Goal: Transaction & Acquisition: Purchase product/service

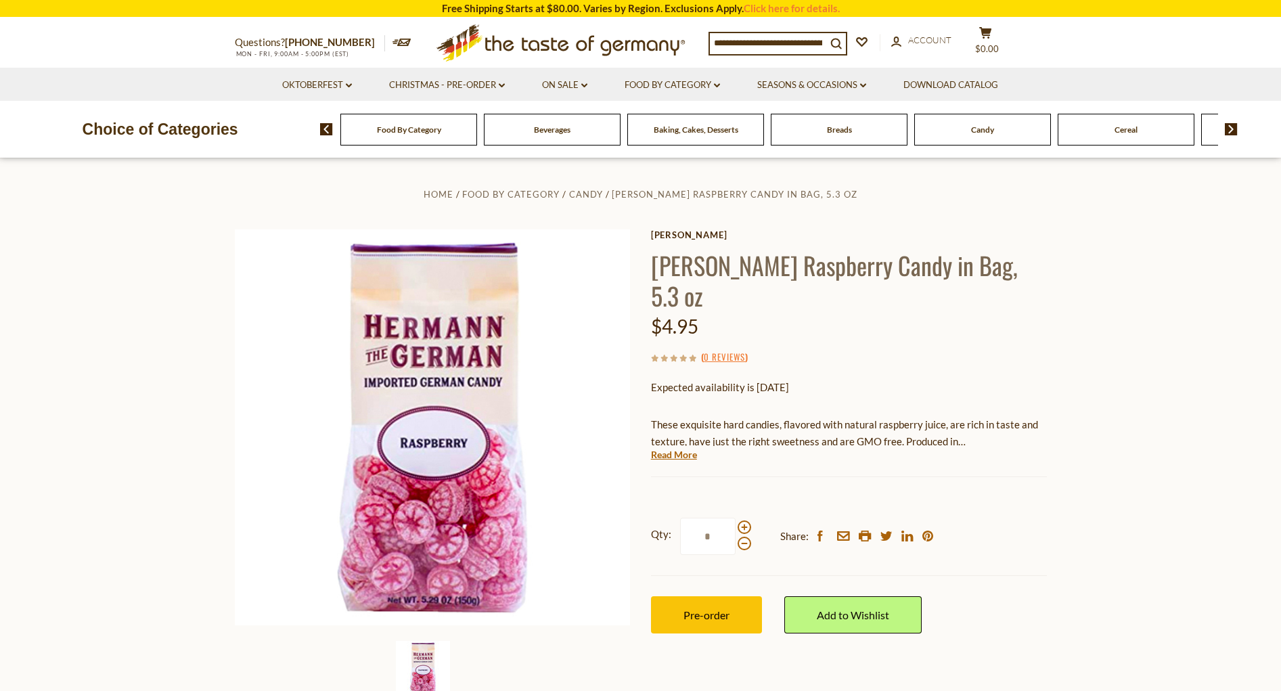
click at [1230, 132] on img at bounding box center [1231, 129] width 13 height 12
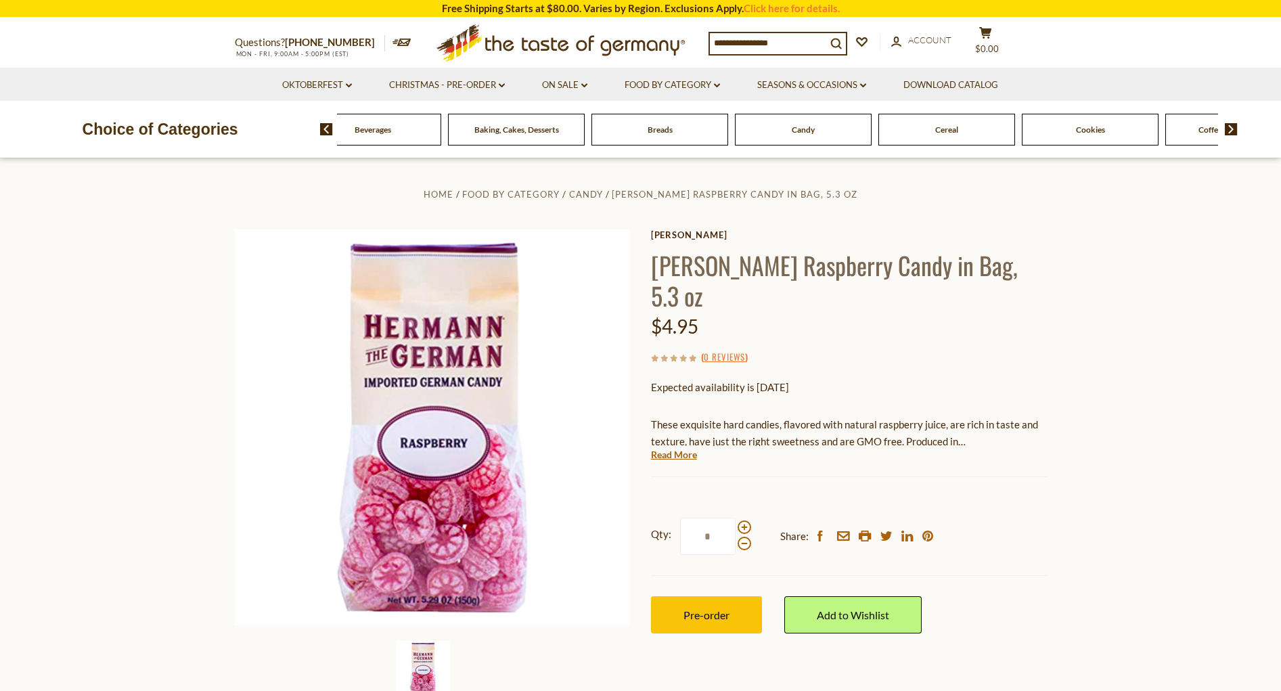
click at [1230, 132] on img at bounding box center [1231, 129] width 13 height 12
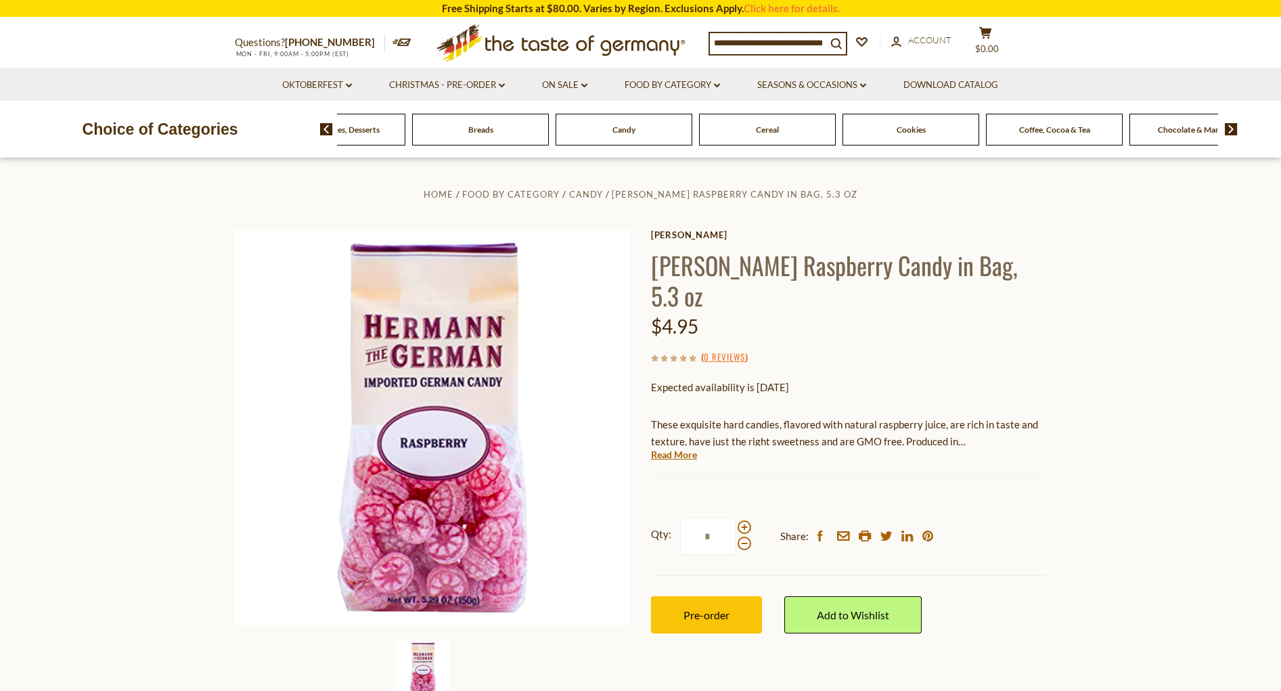
click at [1230, 132] on img at bounding box center [1231, 129] width 13 height 12
click at [1231, 128] on img at bounding box center [1231, 129] width 13 height 12
click at [1229, 128] on img at bounding box center [1231, 129] width 13 height 12
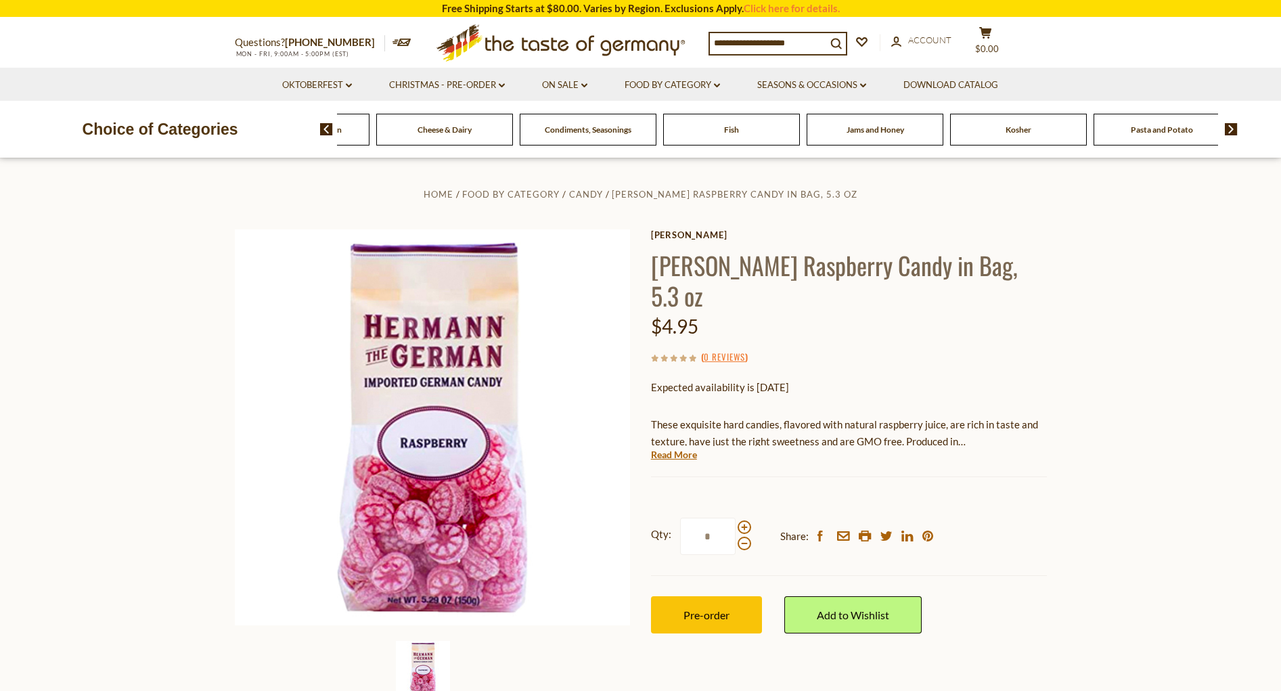
click at [1229, 128] on img at bounding box center [1231, 129] width 13 height 12
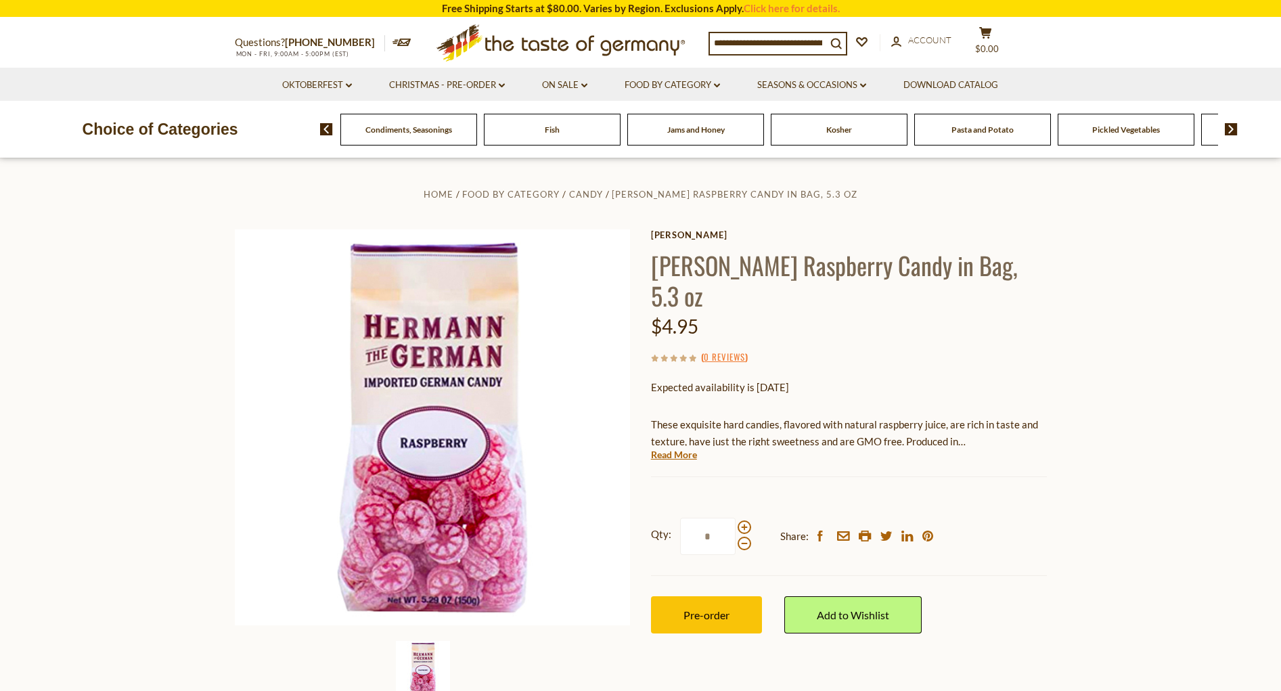
click at [1229, 128] on img at bounding box center [1231, 129] width 13 height 12
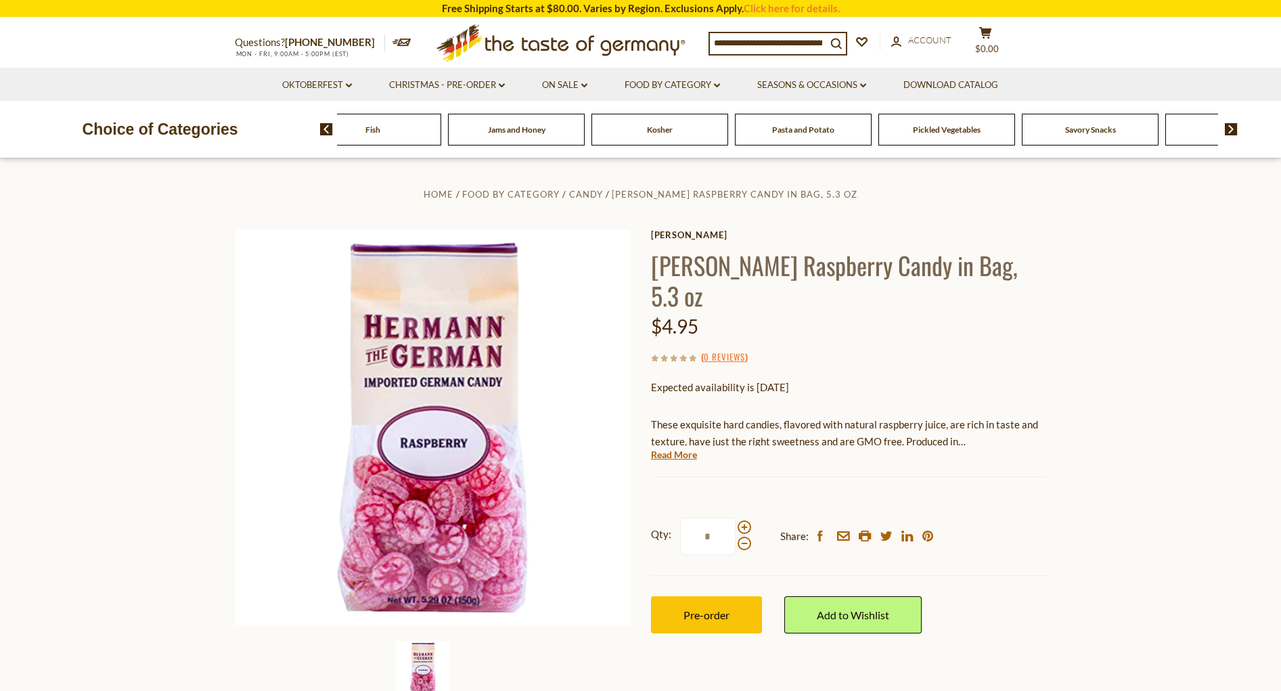
click at [1230, 129] on img at bounding box center [1231, 129] width 13 height 12
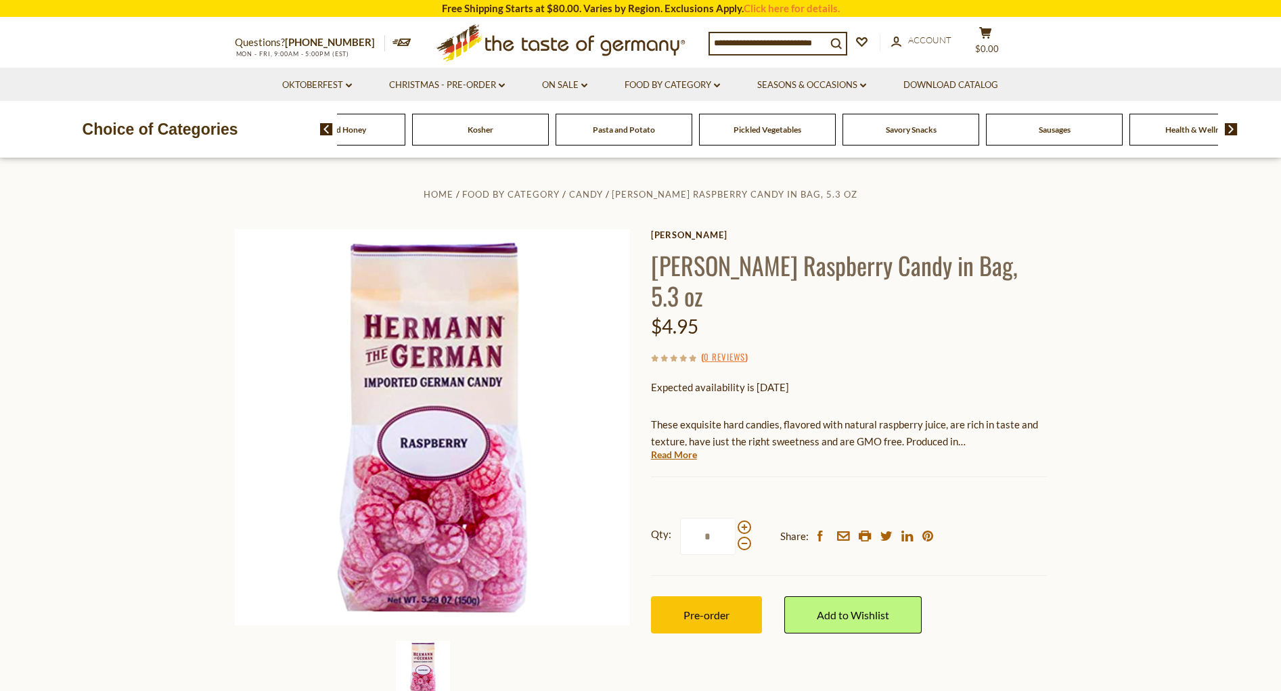
click at [1048, 128] on span "Sausages" at bounding box center [1055, 130] width 32 height 10
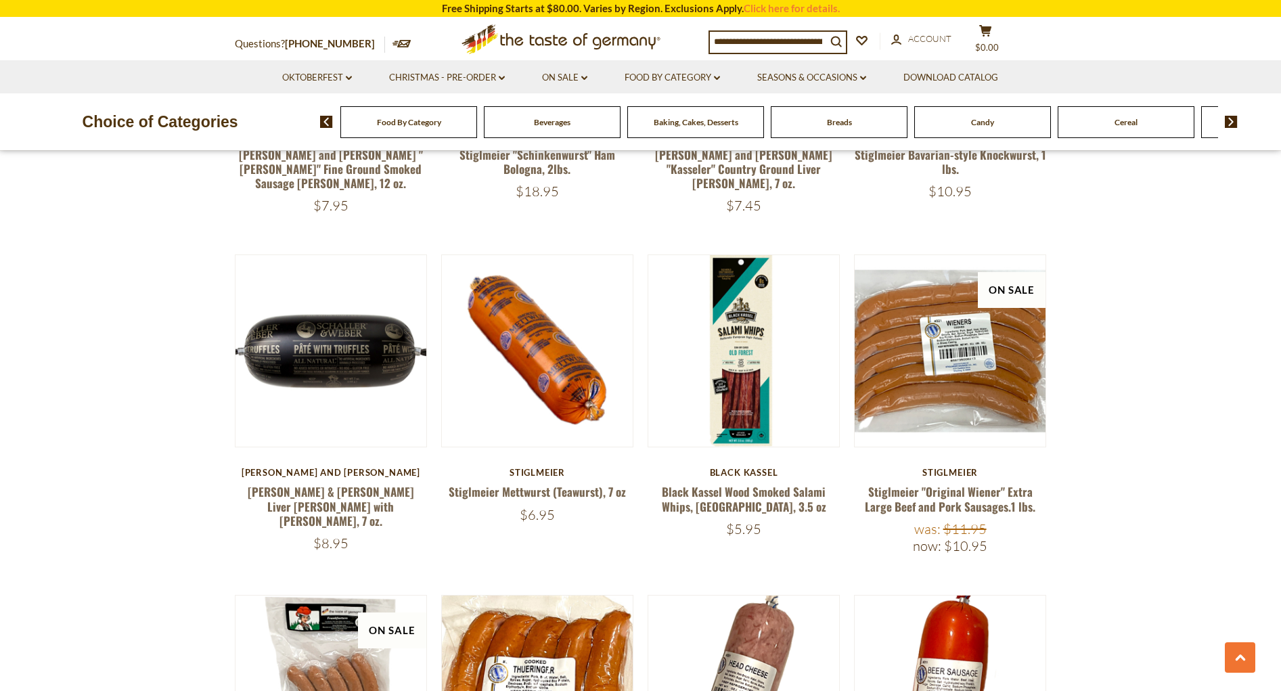
scroll to position [2098, 0]
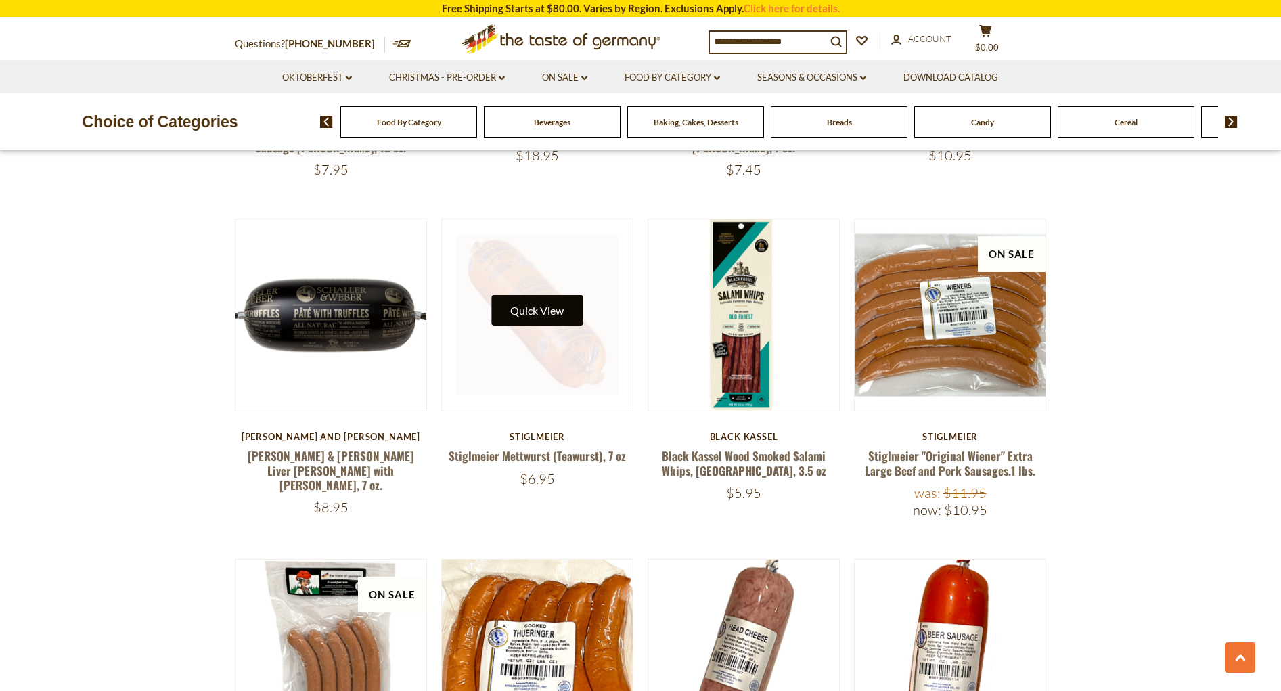
click at [512, 295] on button "Quick View" at bounding box center [536, 310] width 91 height 30
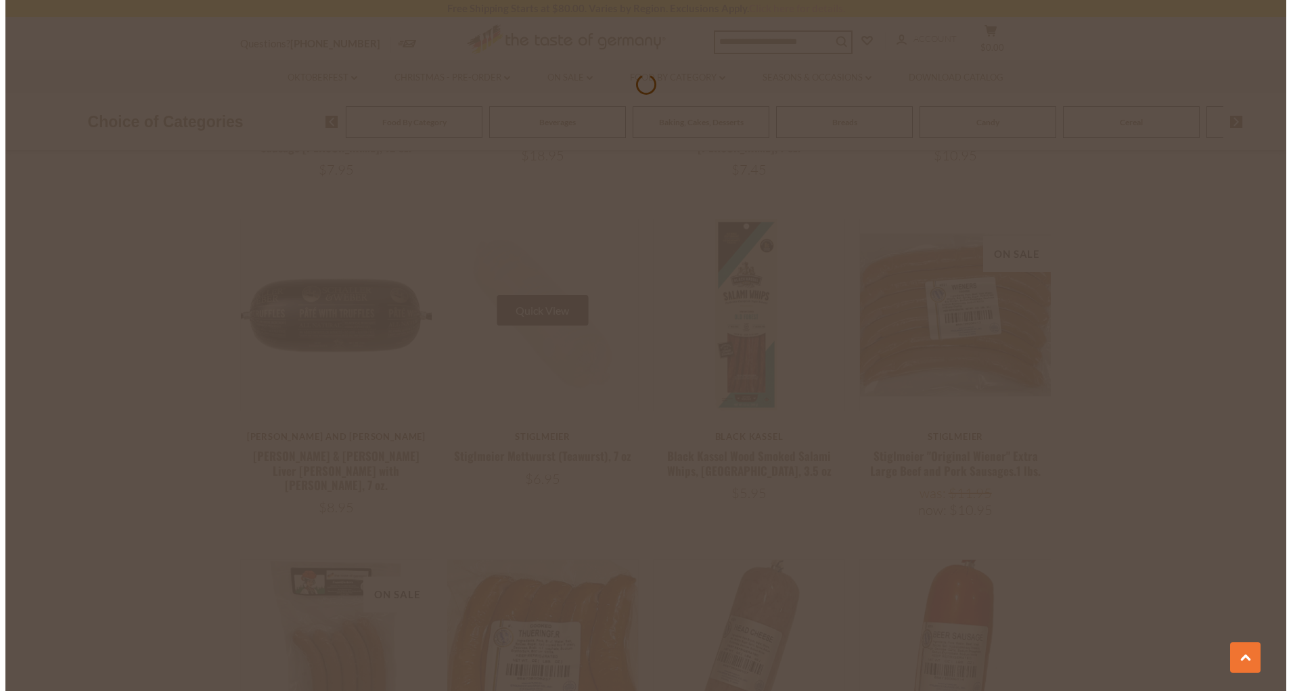
scroll to position [2101, 0]
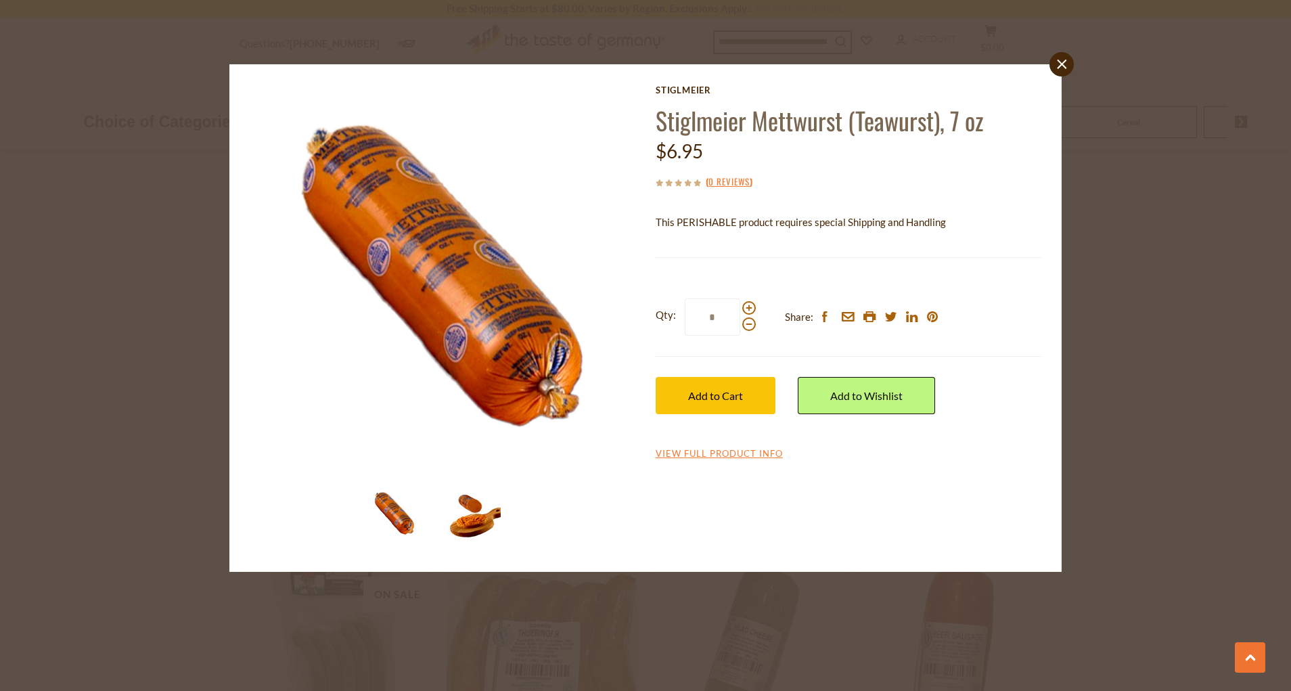
click at [472, 530] on img at bounding box center [474, 514] width 54 height 54
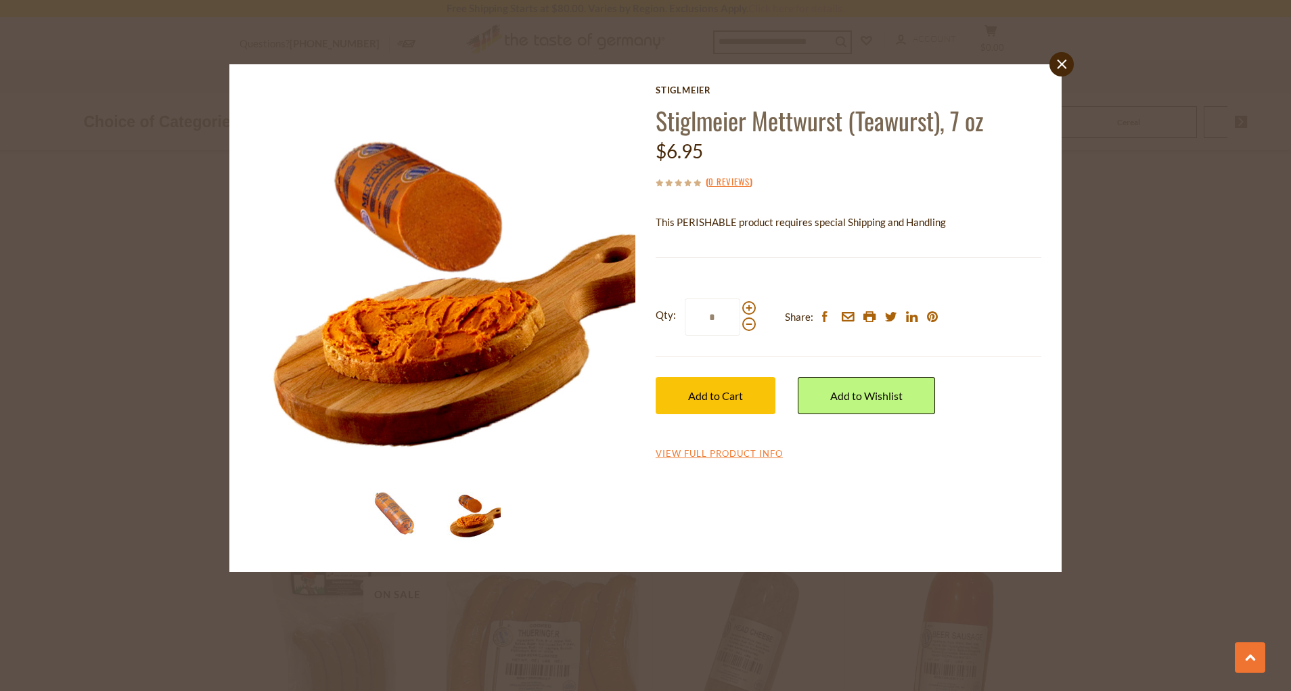
click at [472, 530] on img at bounding box center [474, 514] width 54 height 54
click at [1058, 67] on icon "close" at bounding box center [1062, 65] width 10 height 10
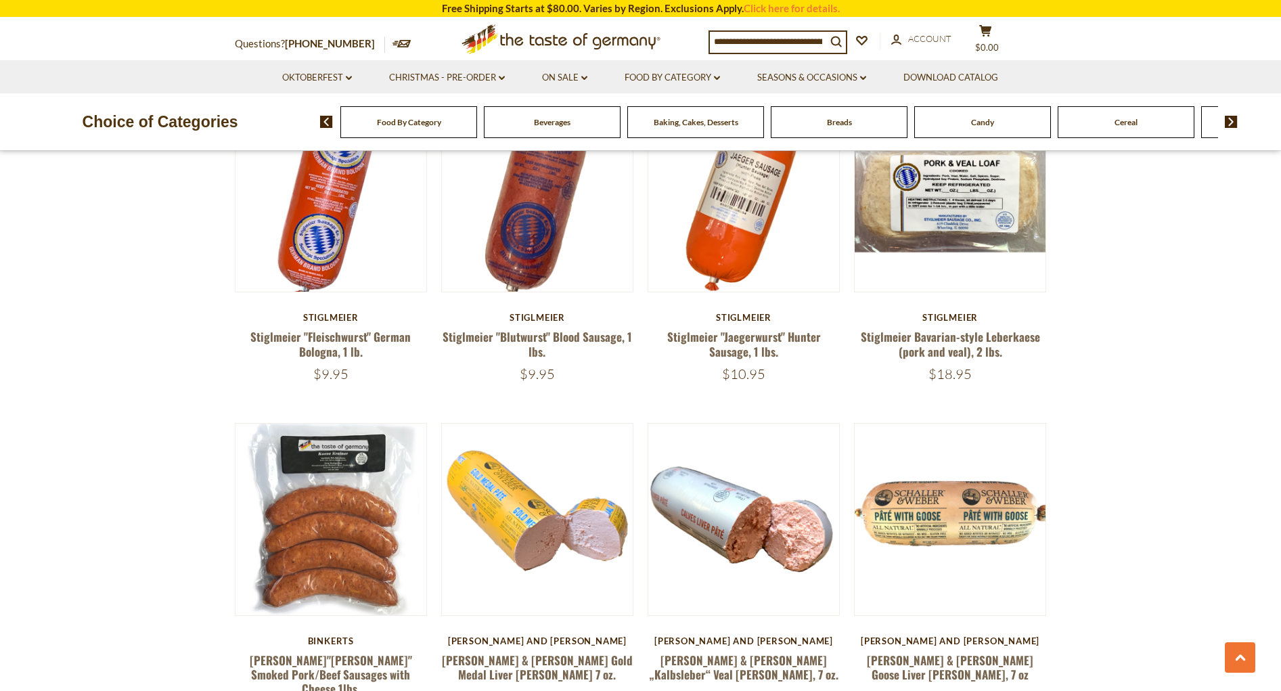
scroll to position [3046, 0]
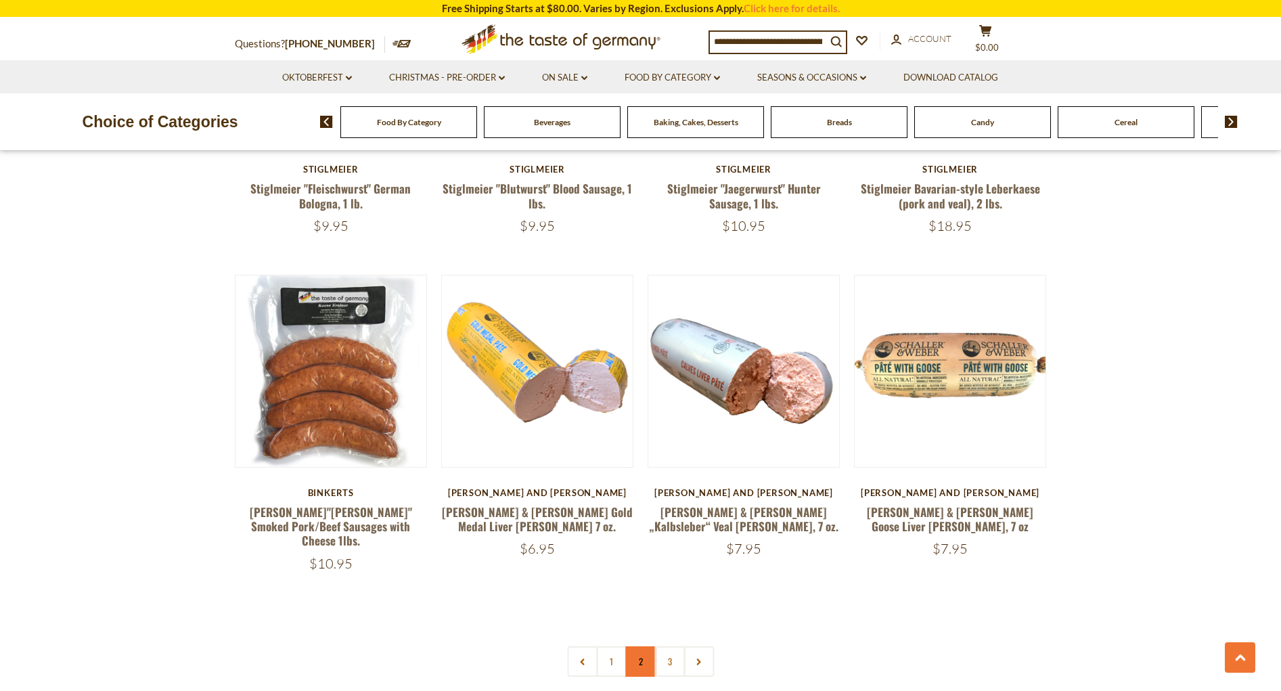
click at [634, 646] on link "2" at bounding box center [640, 661] width 30 height 30
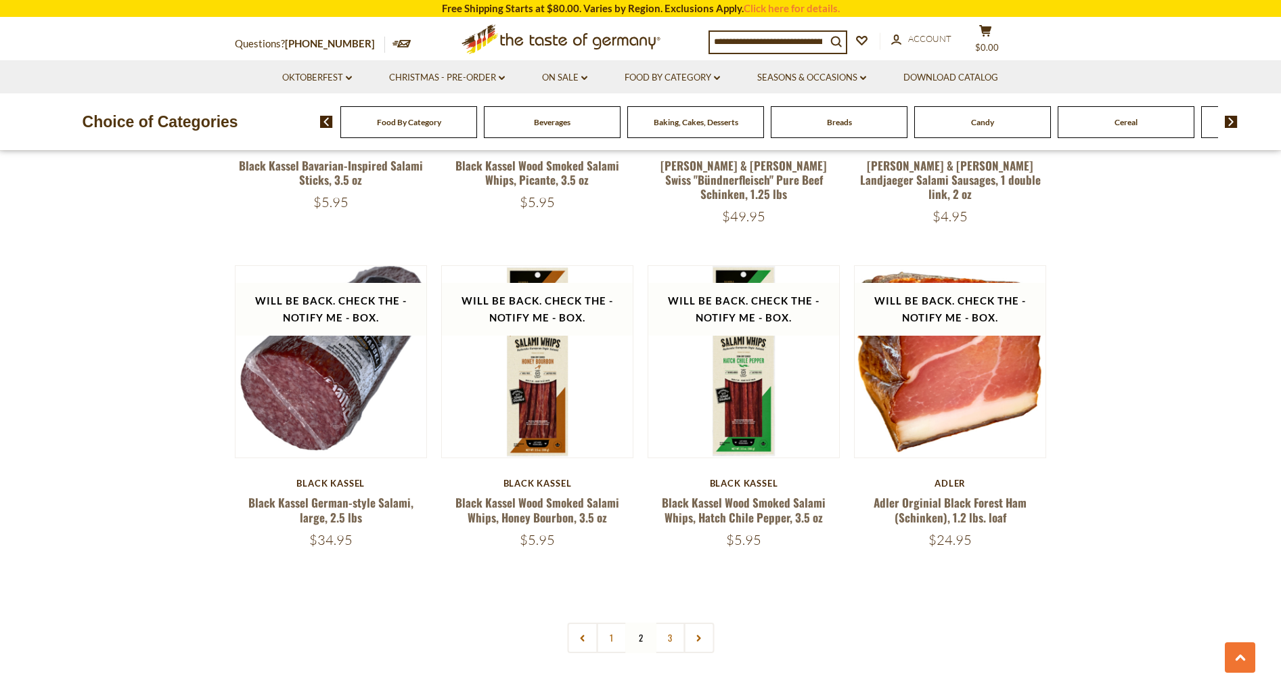
scroll to position [3004, 0]
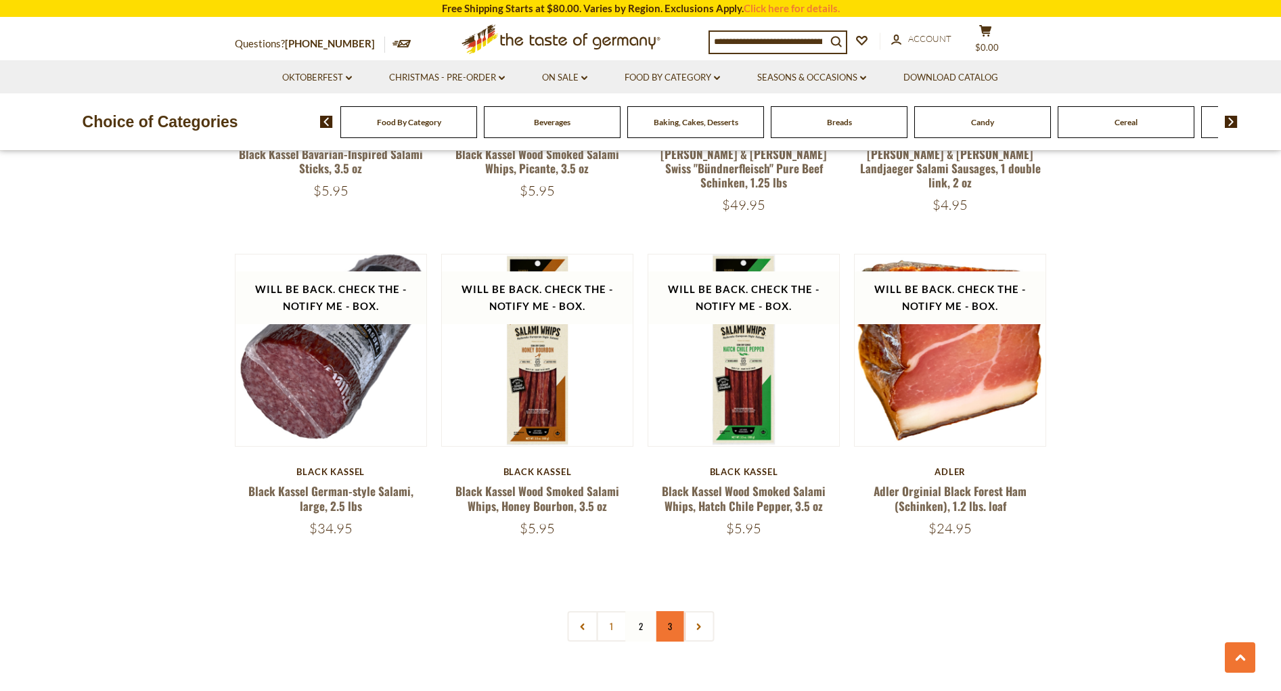
click at [666, 611] on link "3" at bounding box center [669, 626] width 30 height 30
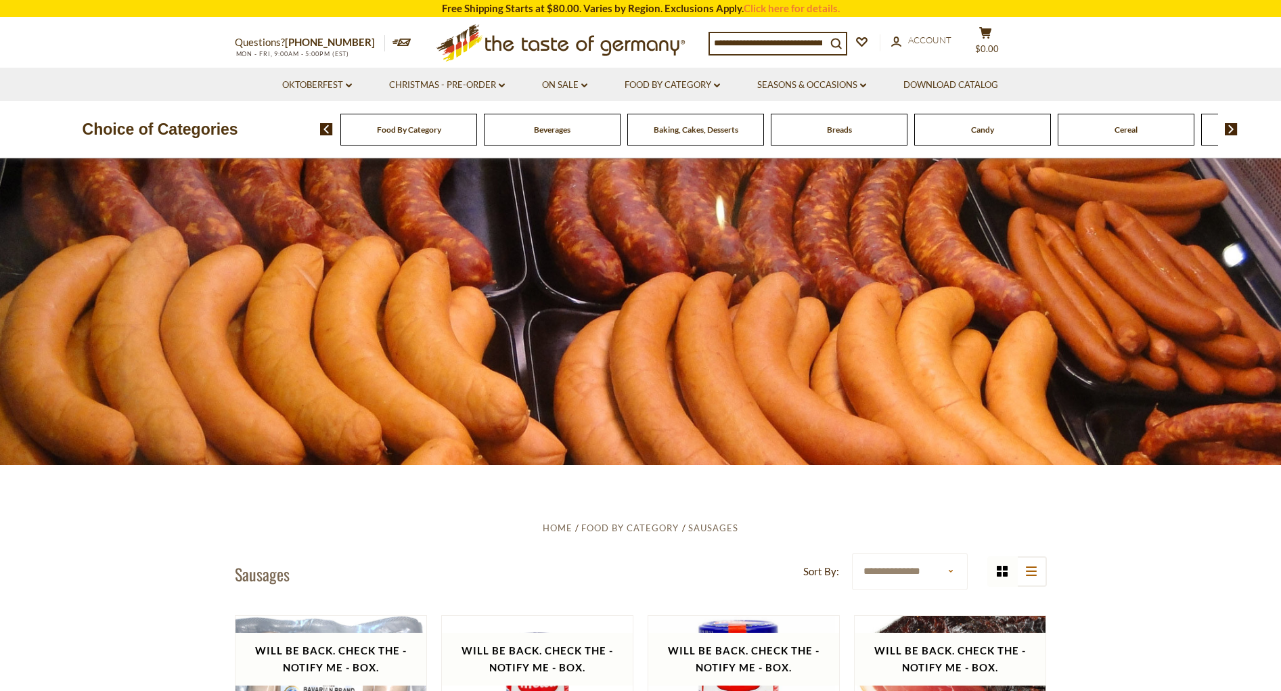
scroll to position [0, 0]
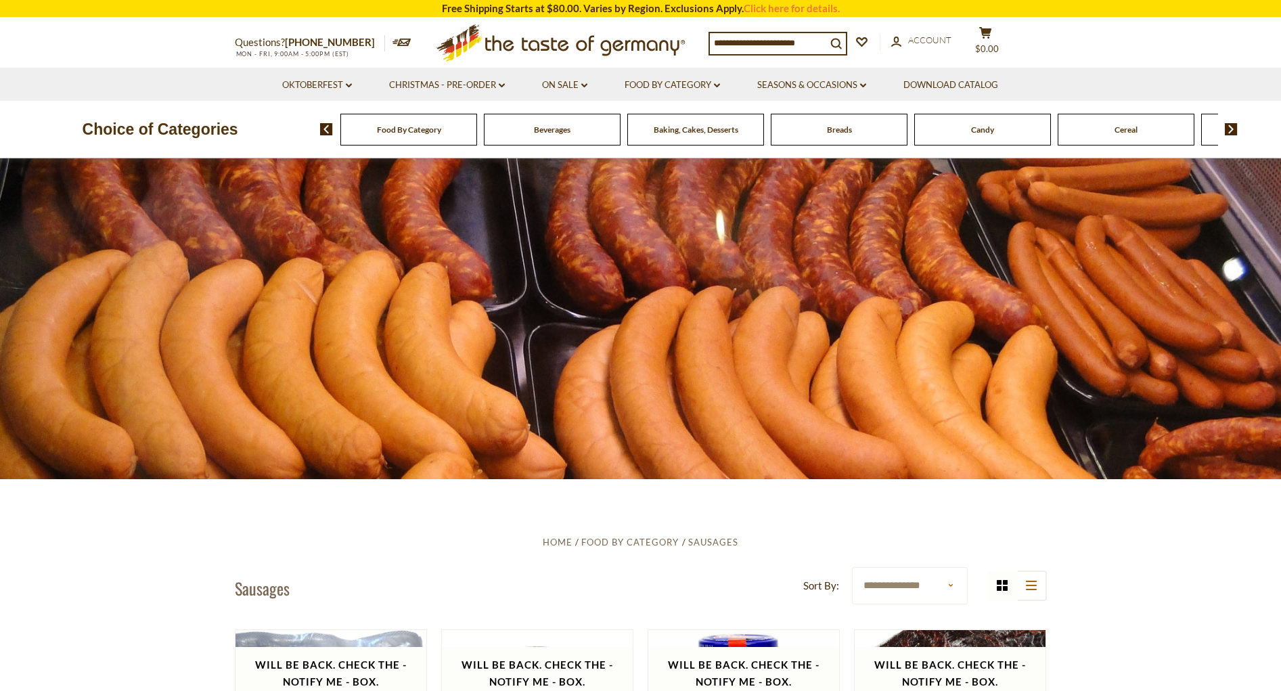
click at [477, 137] on div "Candy" at bounding box center [408, 130] width 137 height 32
click at [477, 136] on div "Candy" at bounding box center [408, 130] width 137 height 32
click at [477, 134] on div "Candy" at bounding box center [408, 130] width 137 height 32
click at [328, 128] on img at bounding box center [326, 129] width 13 height 12
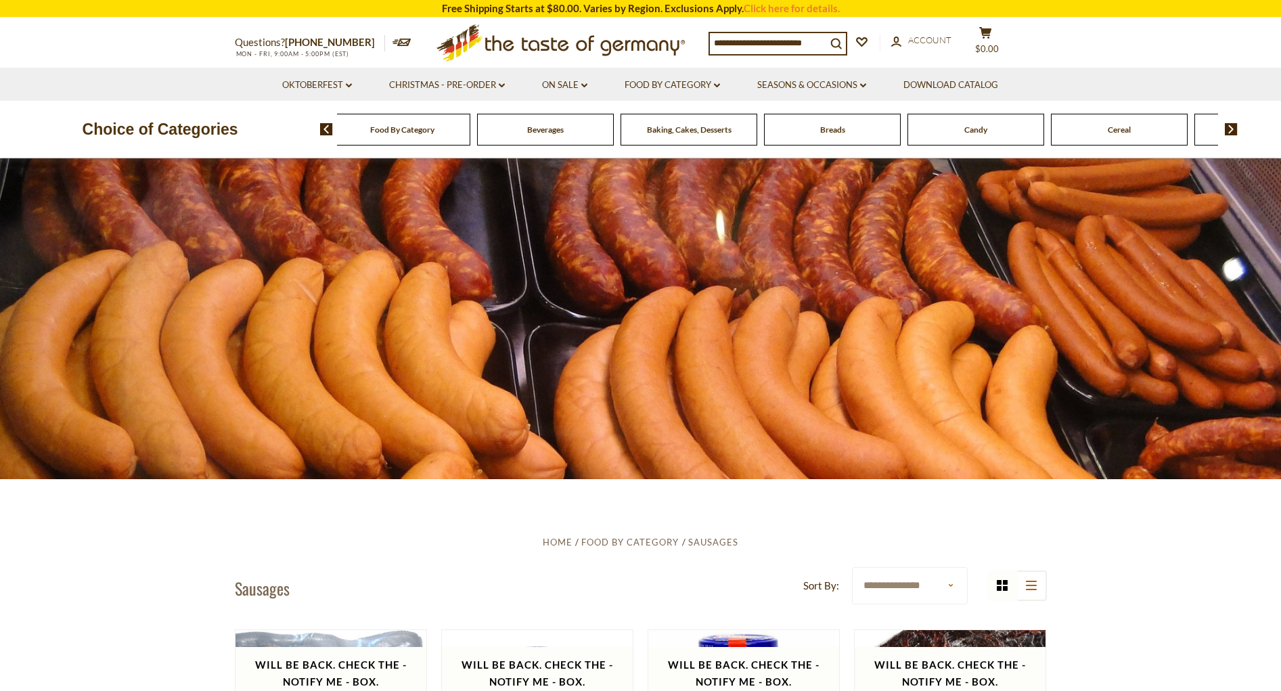
click at [328, 128] on img at bounding box center [326, 129] width 13 height 12
click at [470, 131] on div "Breads" at bounding box center [402, 130] width 137 height 32
drag, startPoint x: 784, startPoint y: 414, endPoint x: 789, endPoint y: 170, distance: 243.7
click at [789, 170] on div at bounding box center [640, 318] width 1281 height 320
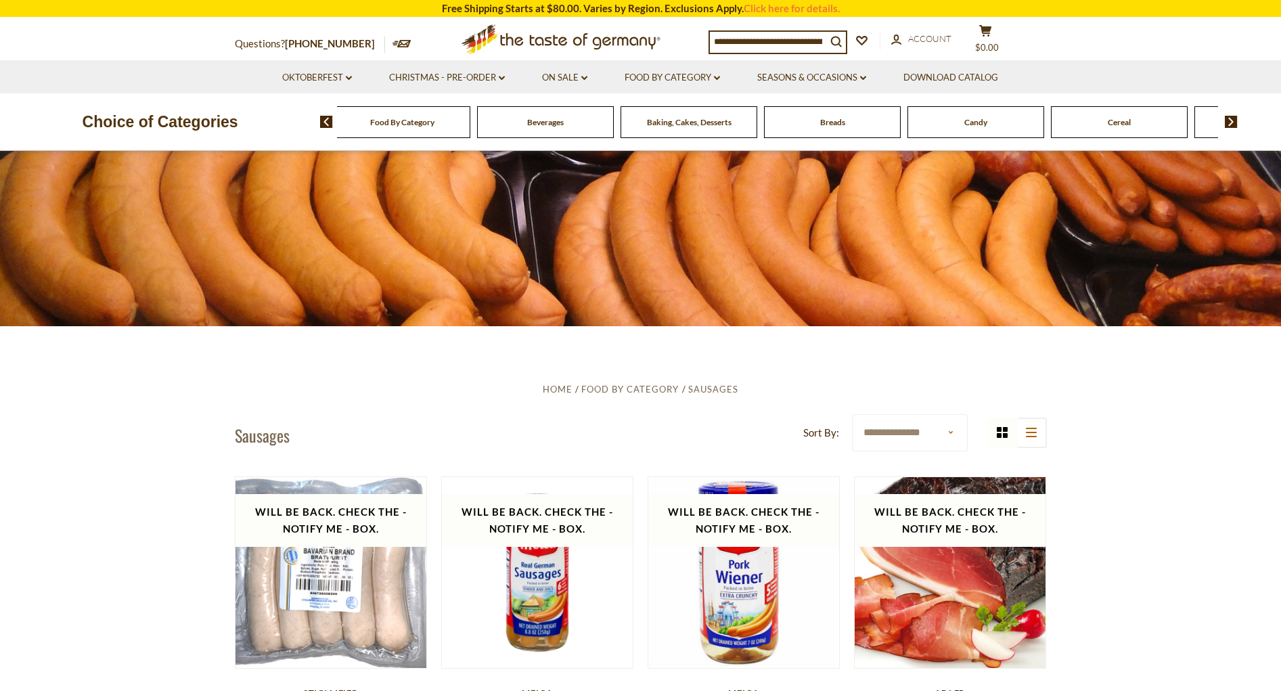
scroll to position [83, 0]
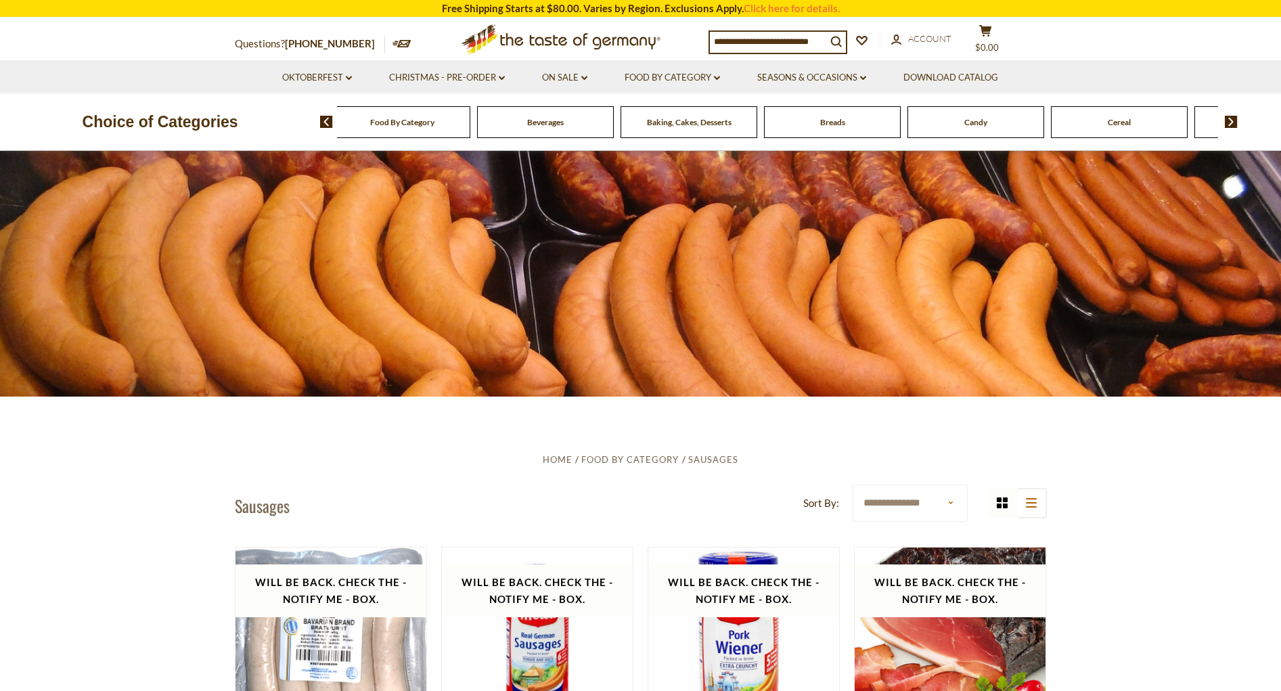
click at [805, 43] on input at bounding box center [768, 41] width 116 height 19
click at [826, 39] on input at bounding box center [768, 41] width 116 height 19
drag, startPoint x: 830, startPoint y: 39, endPoint x: 756, endPoint y: 35, distance: 74.5
click at [756, 35] on input at bounding box center [768, 41] width 116 height 19
click at [391, 120] on span "Food By Category" at bounding box center [402, 122] width 64 height 10
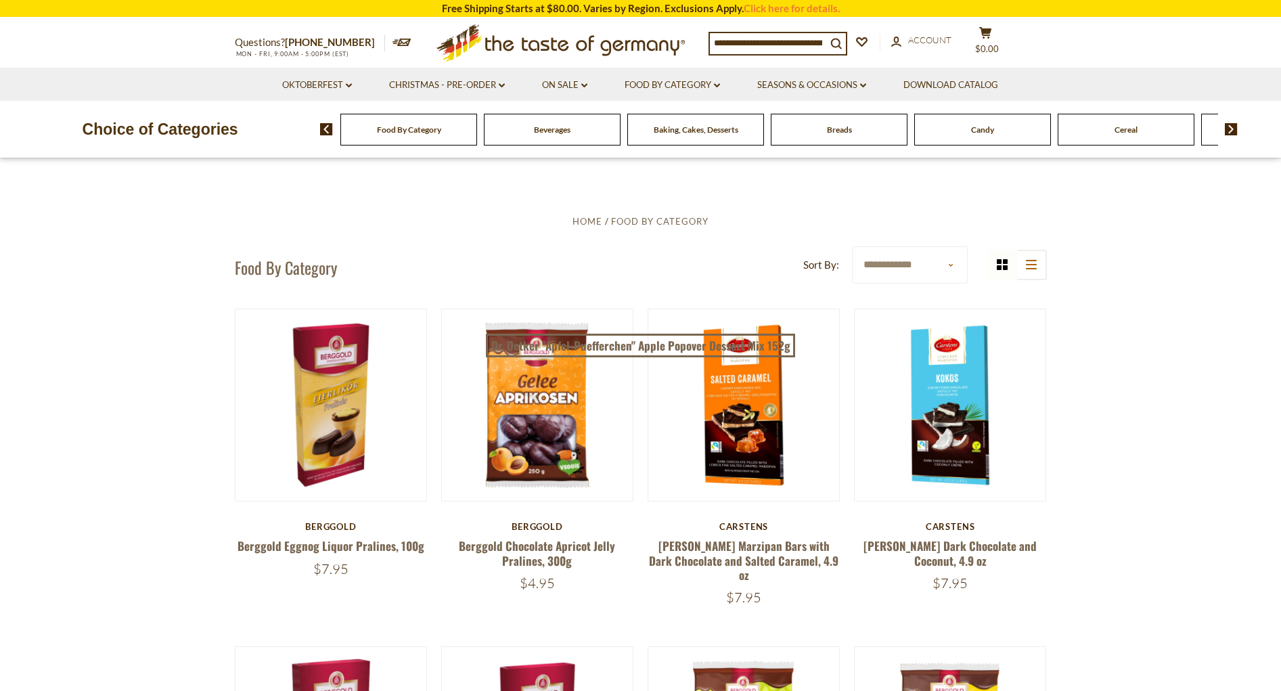
click at [976, 127] on span "Candy" at bounding box center [982, 130] width 23 height 10
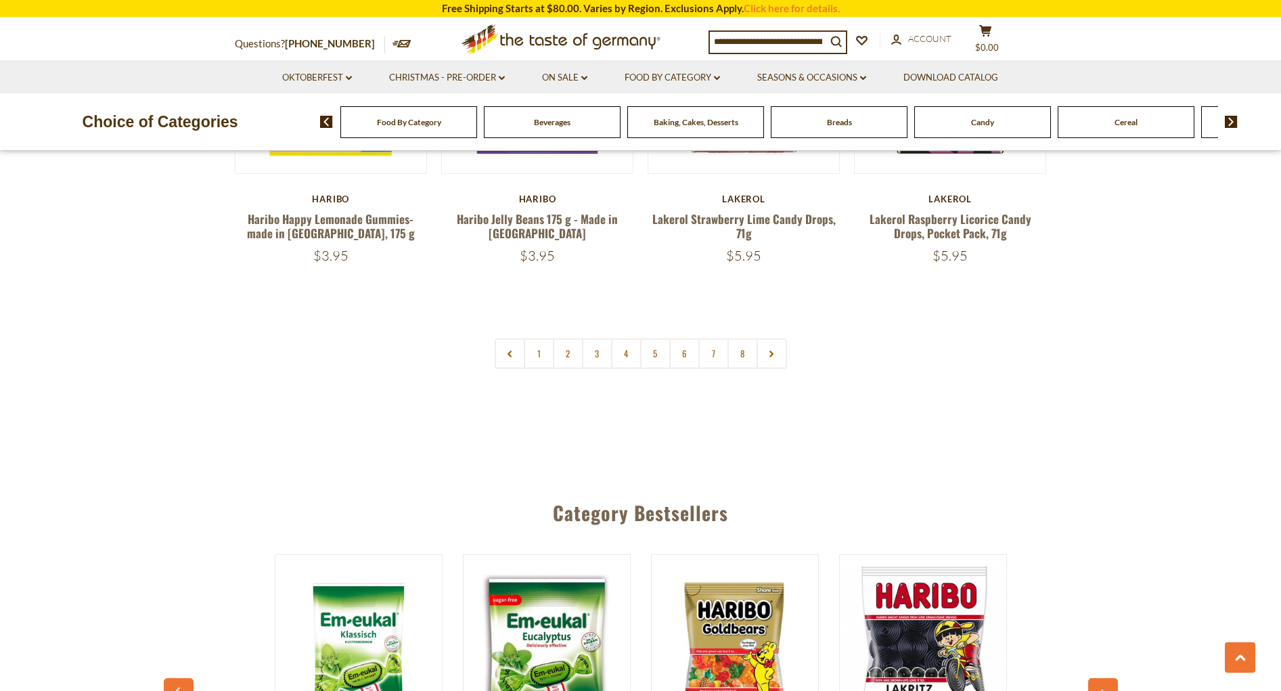
scroll to position [3316, 0]
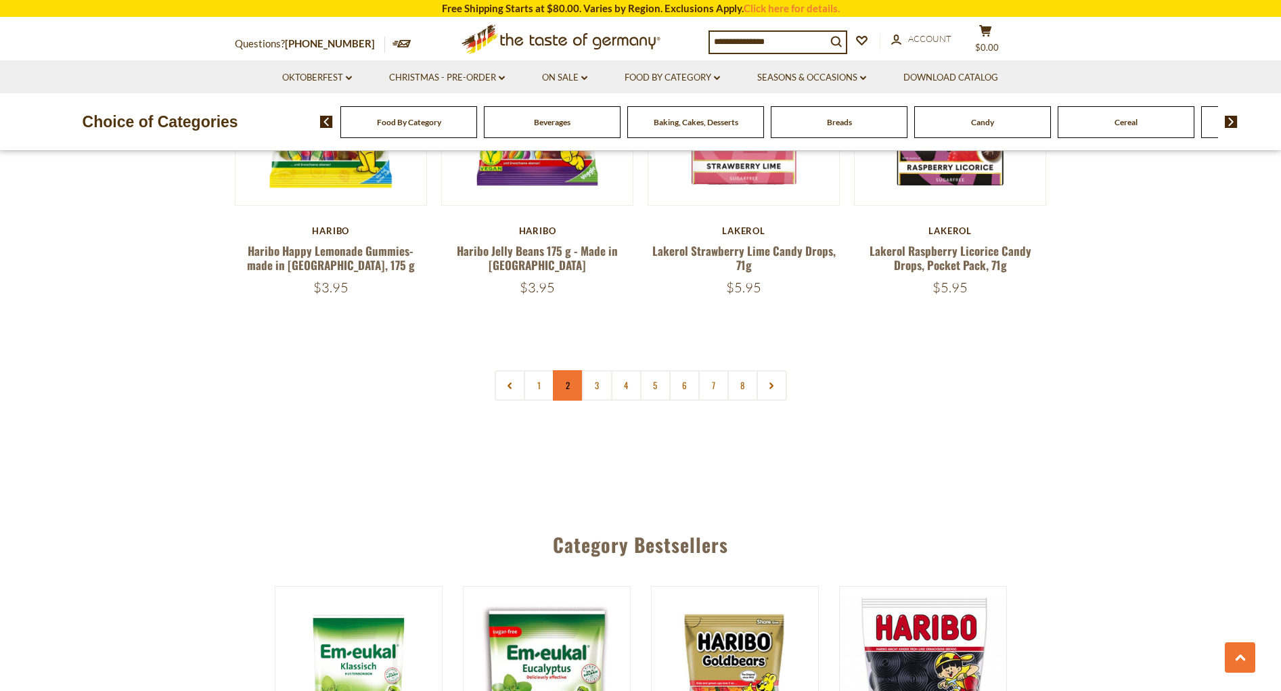
click at [564, 370] on link "2" at bounding box center [568, 385] width 30 height 30
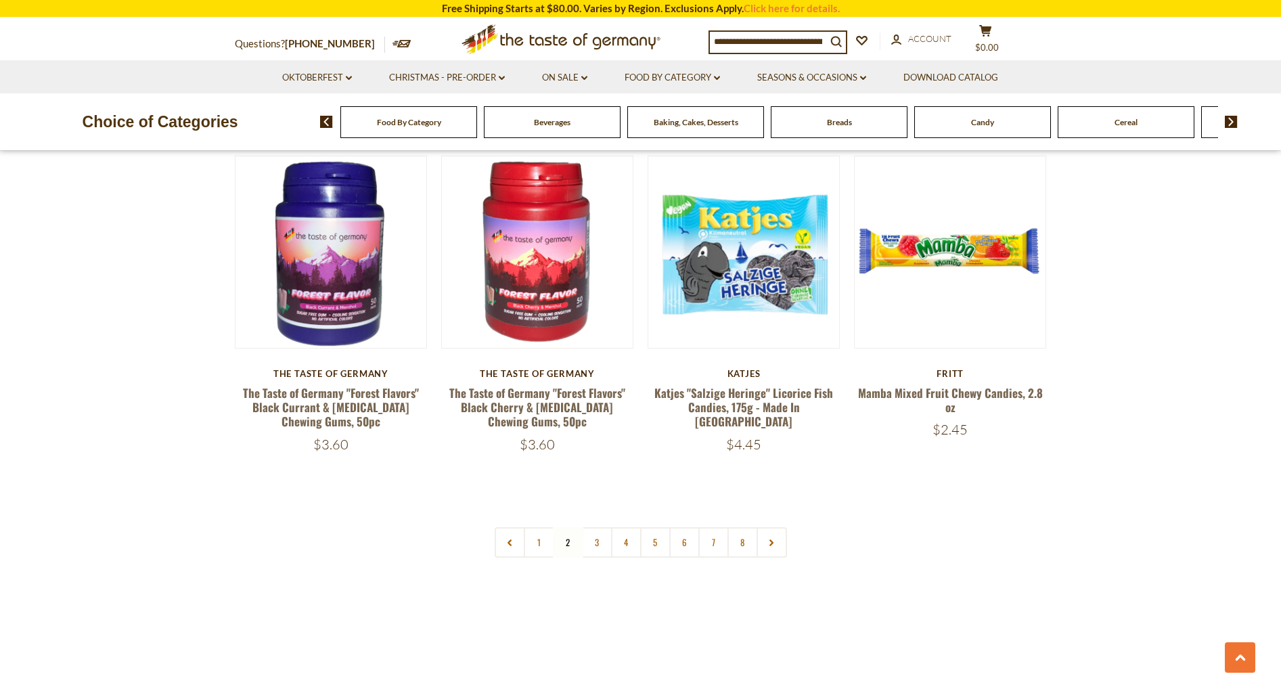
scroll to position [3207, 0]
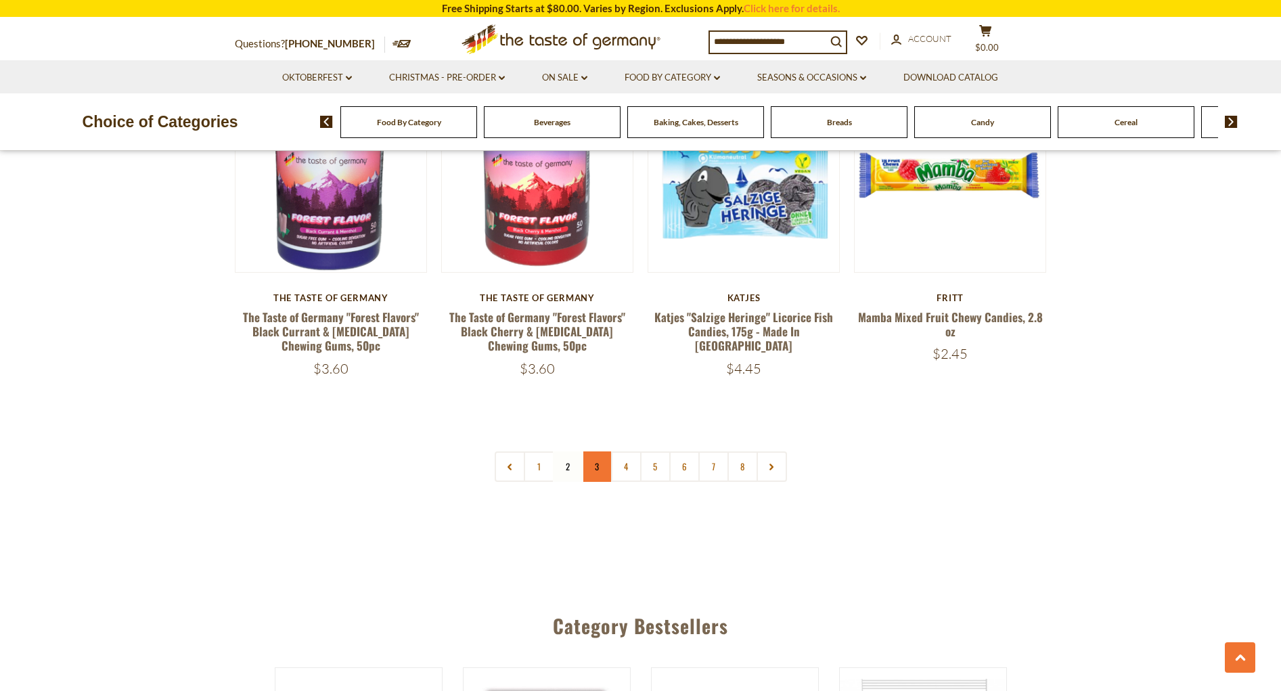
click at [598, 451] on link "3" at bounding box center [597, 466] width 30 height 30
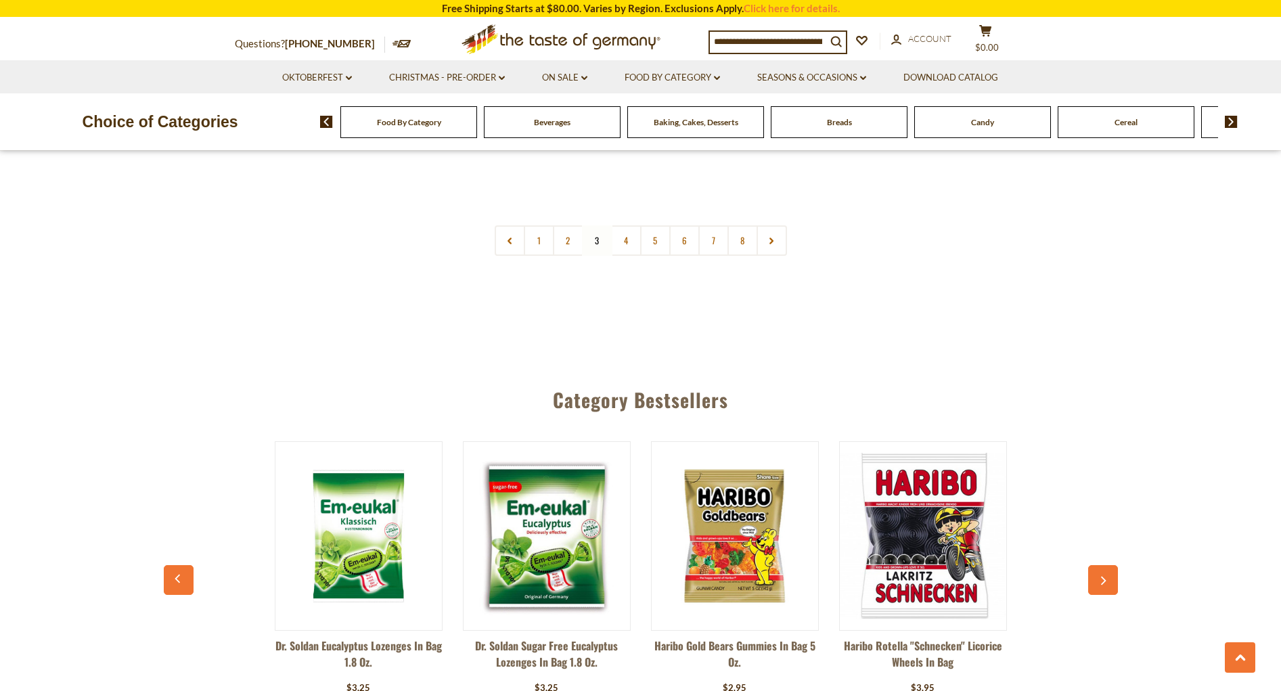
scroll to position [3410, 0]
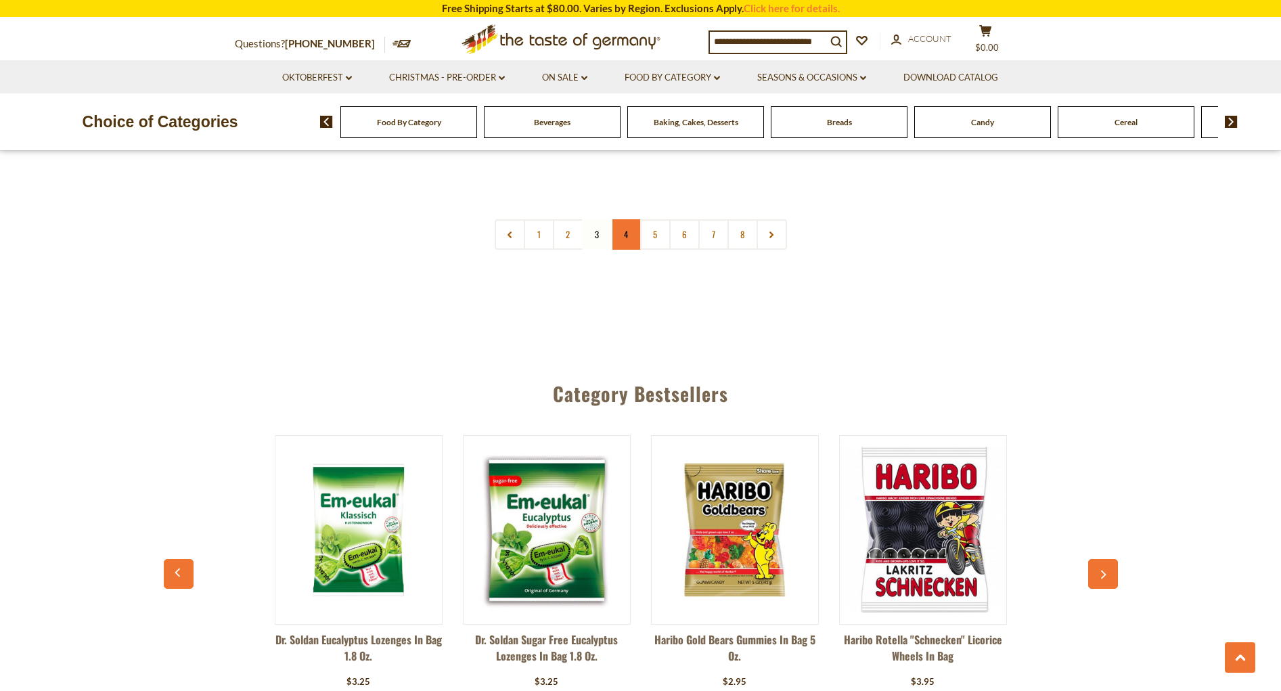
click at [624, 219] on link "4" at bounding box center [626, 234] width 30 height 30
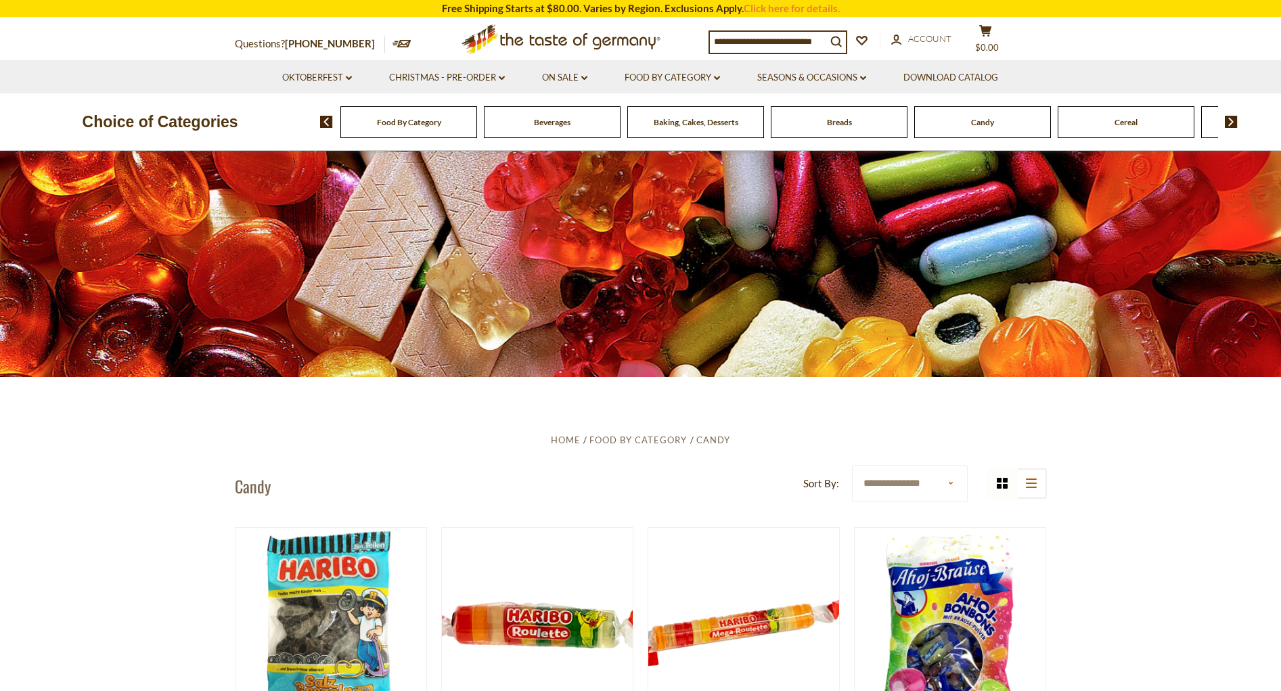
scroll to position [0, 0]
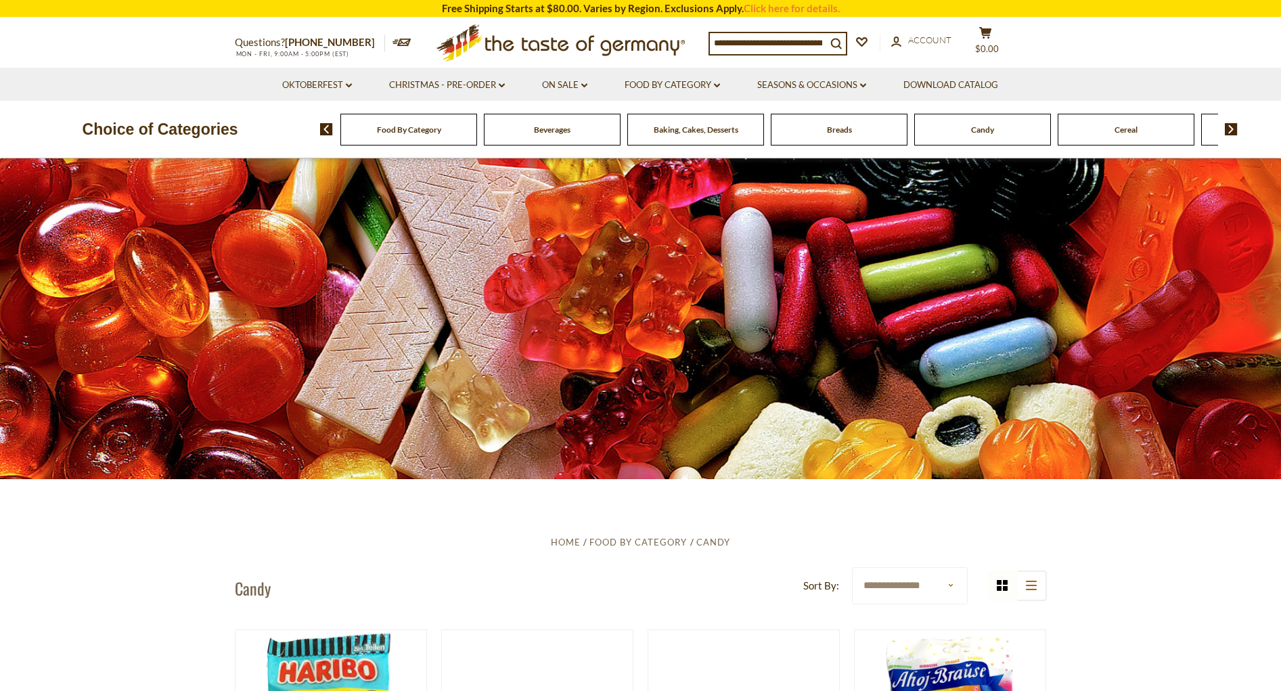
click at [716, 134] on span "Baking, Cakes, Desserts" at bounding box center [696, 130] width 85 height 10
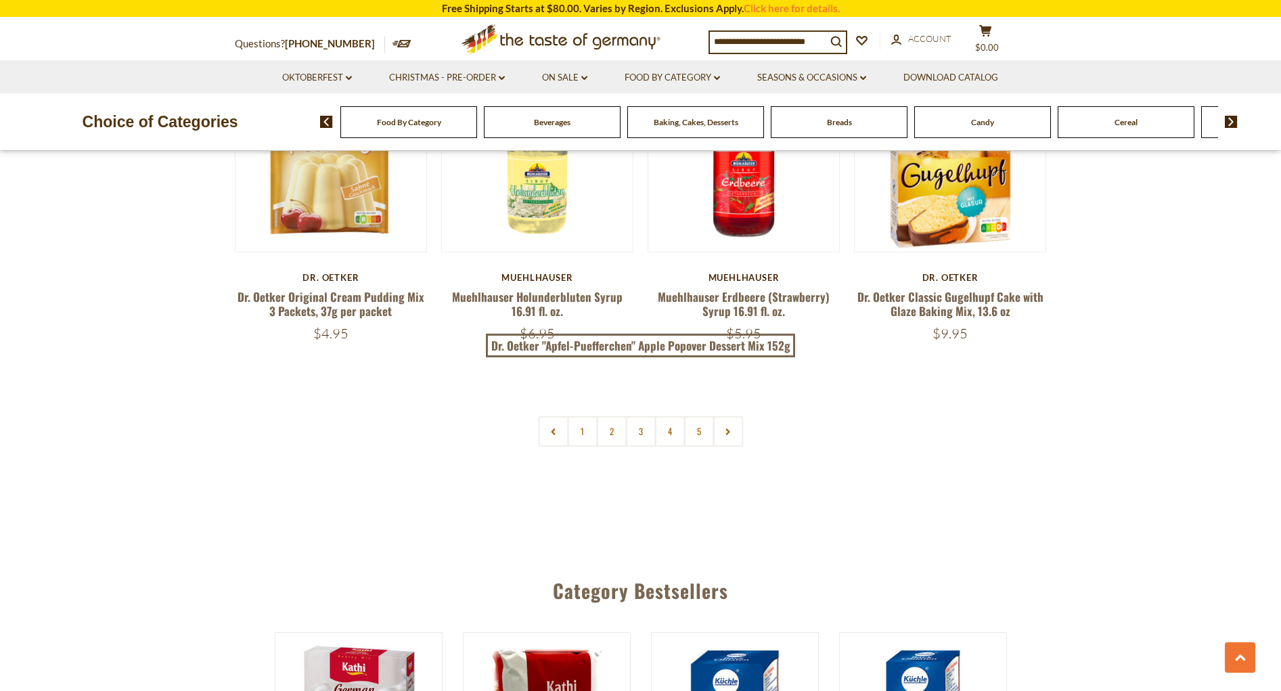
scroll to position [3181, 0]
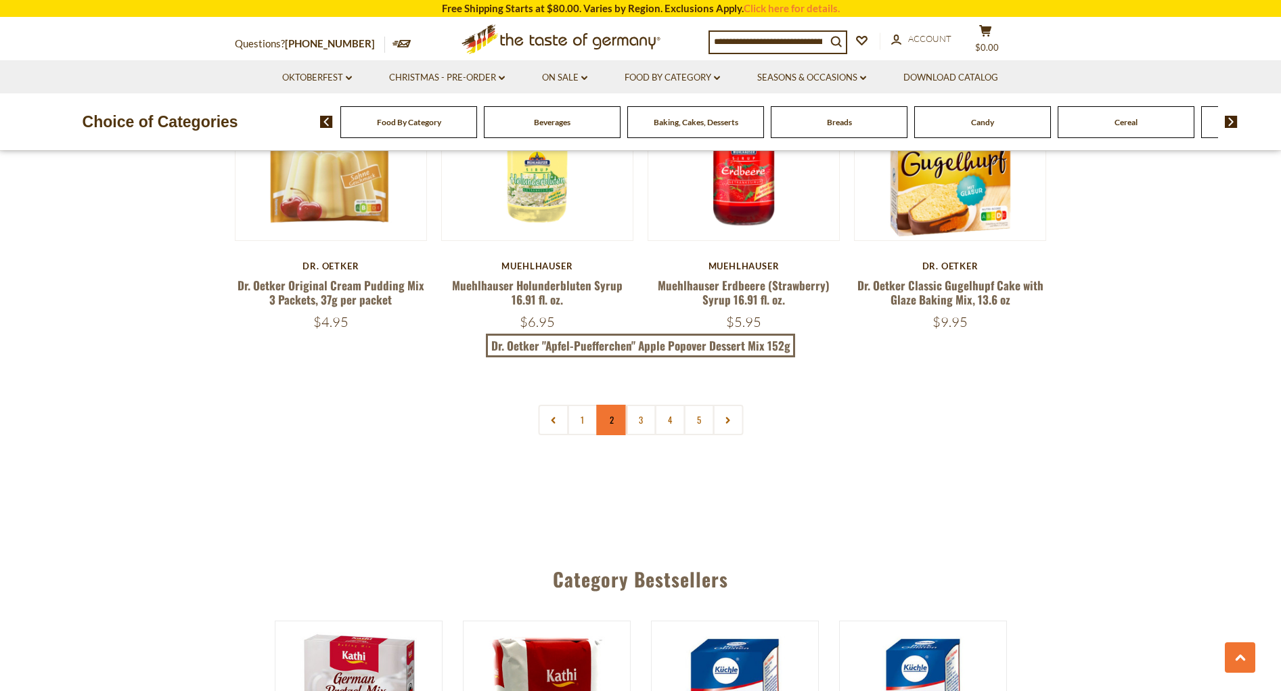
click at [612, 416] on link "2" at bounding box center [611, 420] width 30 height 30
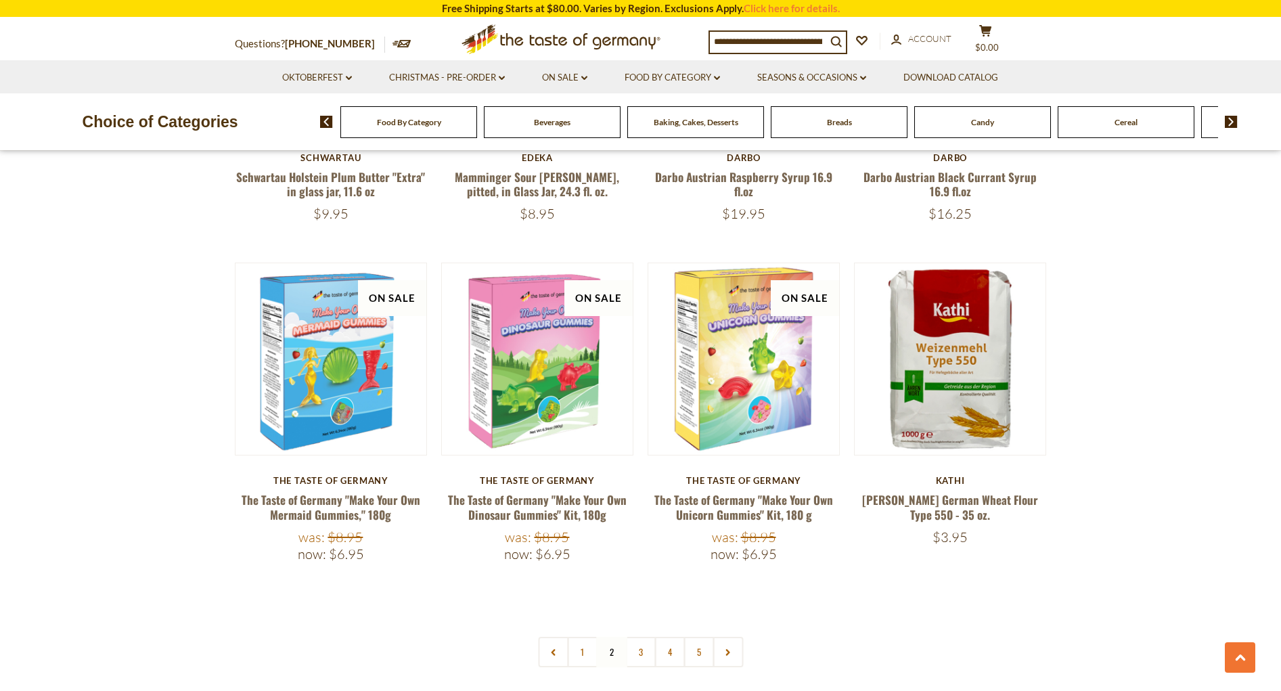
scroll to position [3071, 0]
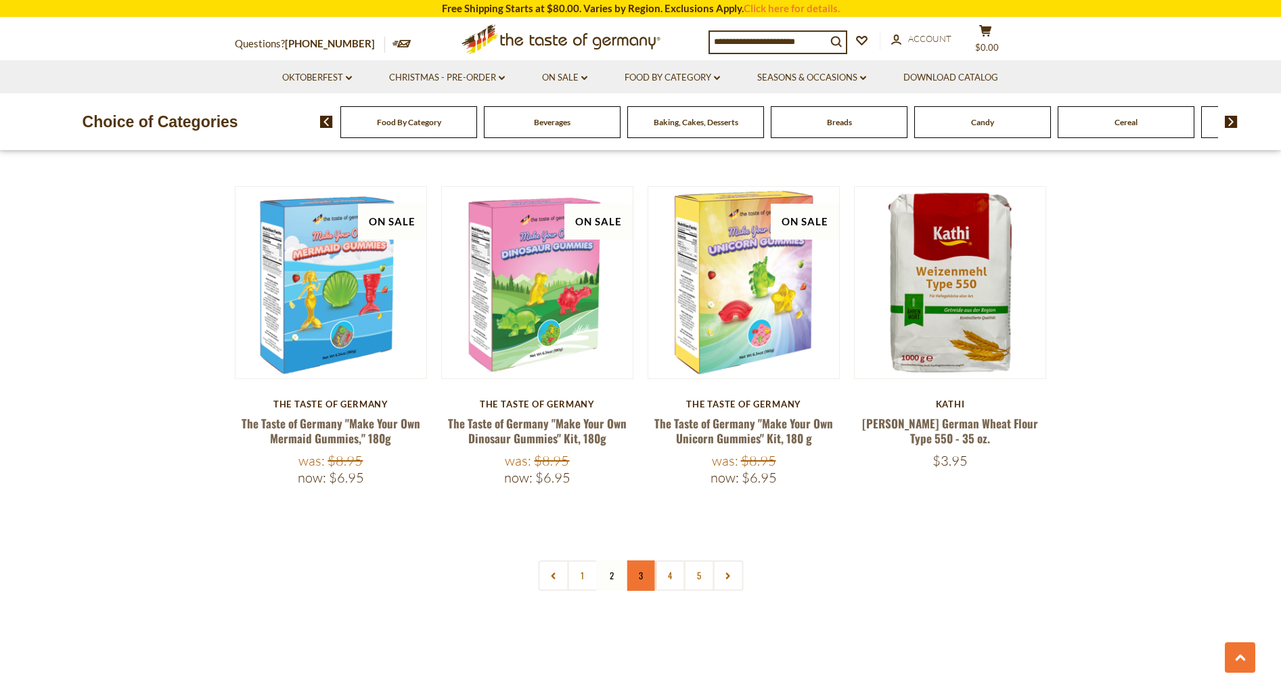
click at [632, 560] on link "3" at bounding box center [640, 575] width 30 height 30
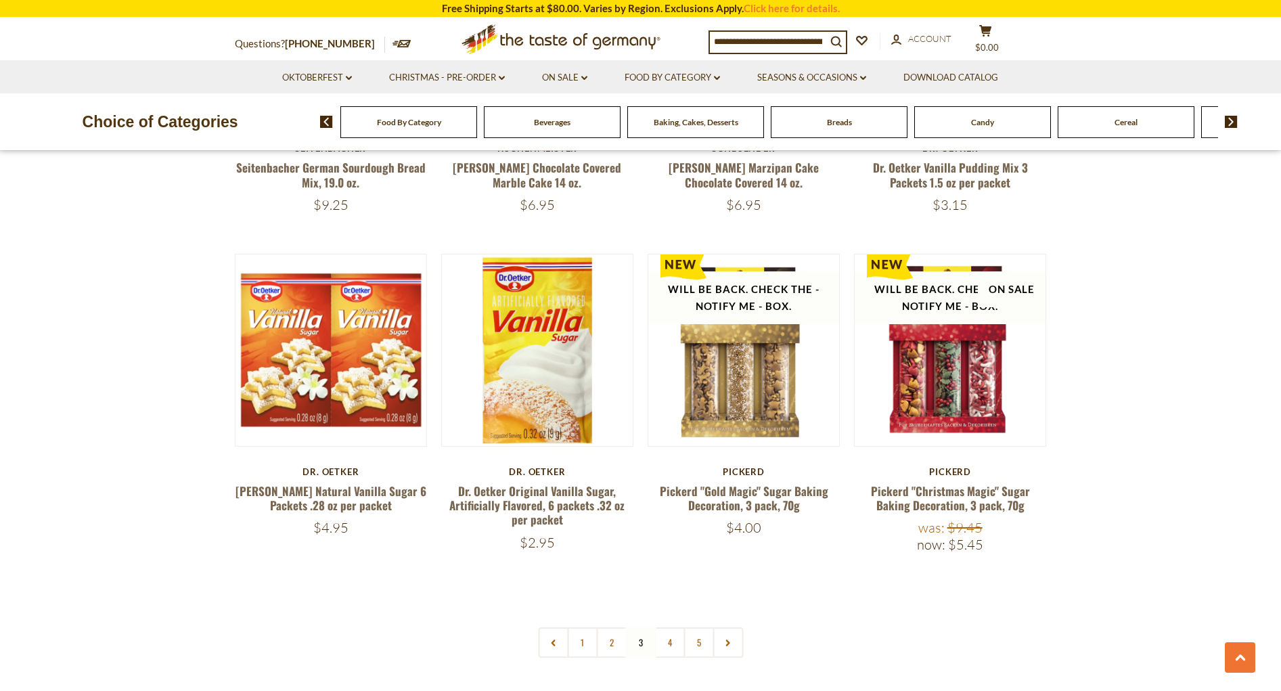
scroll to position [3004, 0]
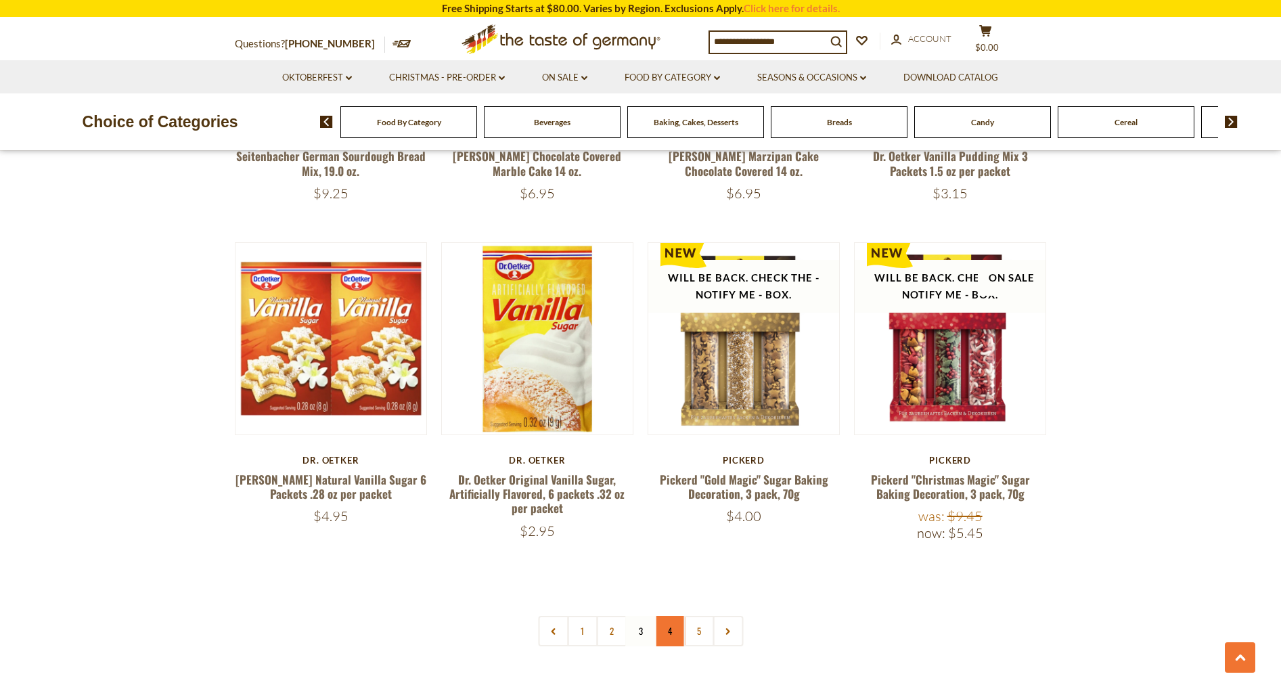
click at [672, 633] on link "4" at bounding box center [669, 631] width 30 height 30
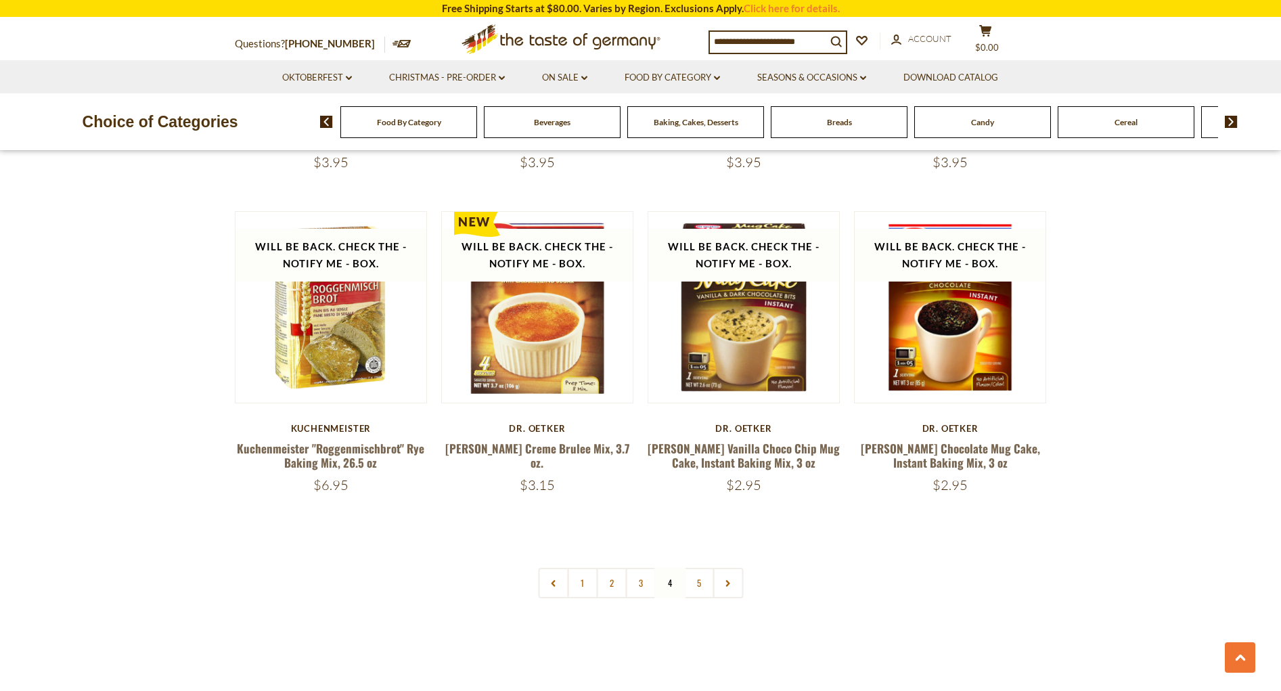
scroll to position [3274, 0]
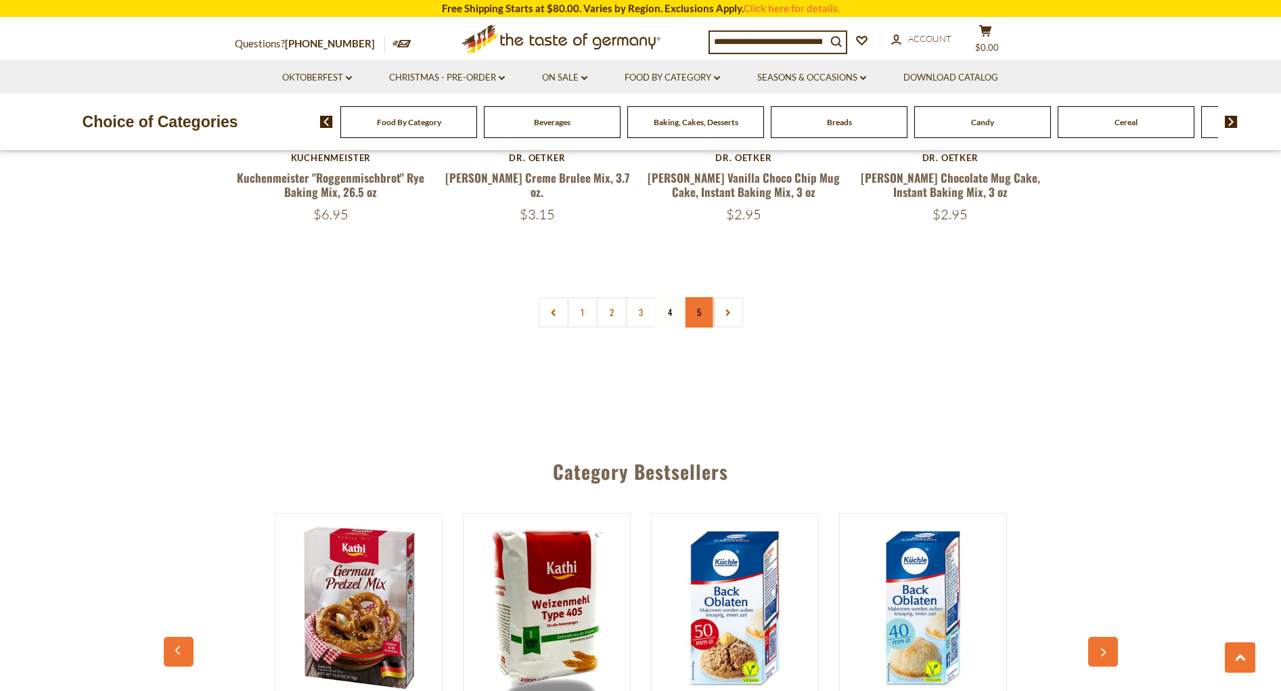
click at [697, 309] on link "5" at bounding box center [699, 312] width 30 height 30
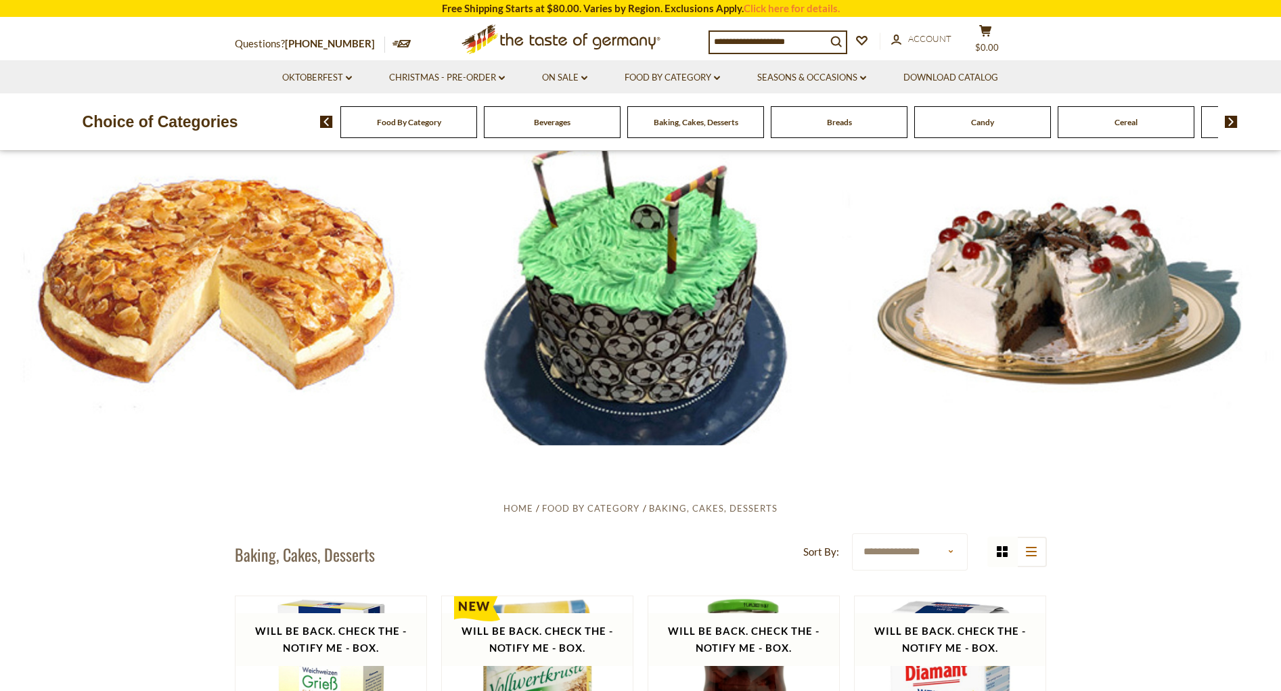
scroll to position [0, 0]
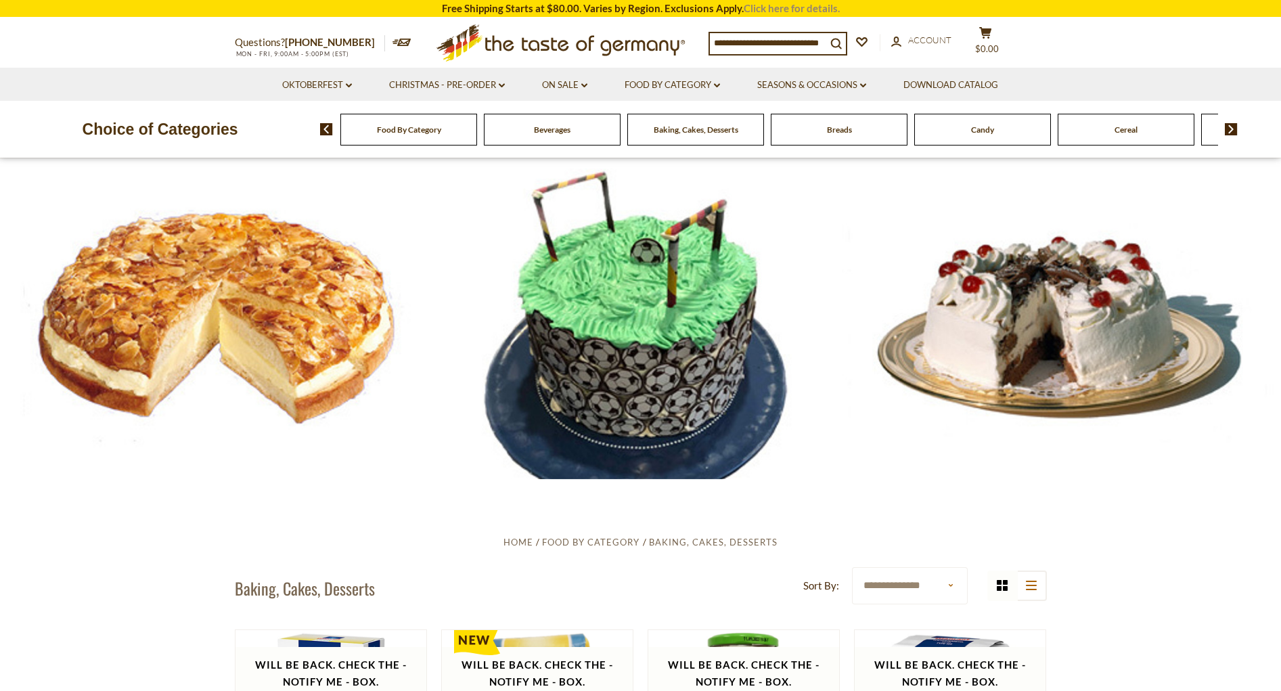
click at [784, 8] on link "Click here for details." at bounding box center [792, 8] width 96 height 12
